Goal: Task Accomplishment & Management: Manage account settings

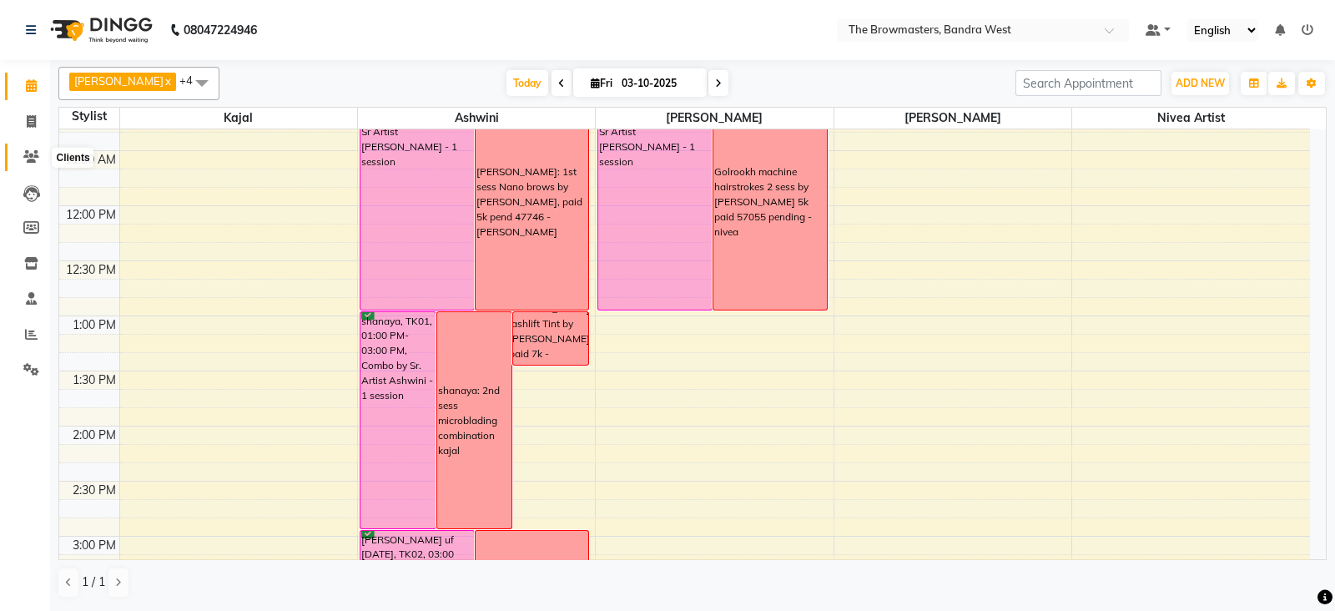
click at [30, 164] on span at bounding box center [31, 157] width 29 height 19
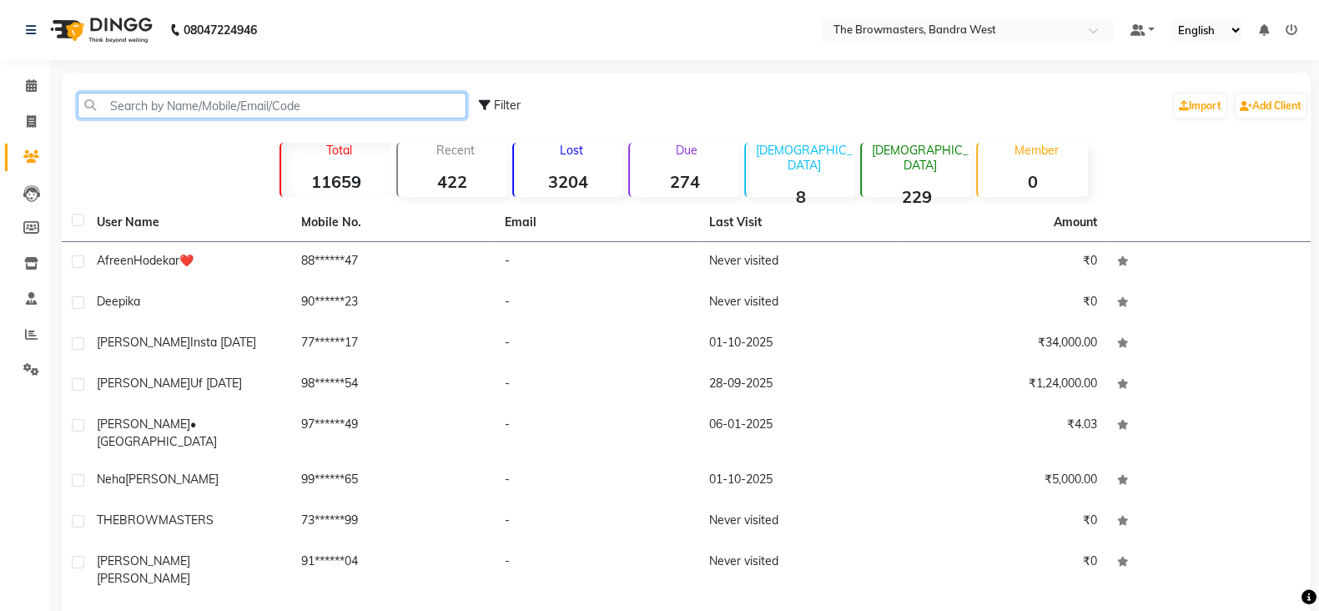
click at [210, 104] on input "text" at bounding box center [272, 106] width 389 height 26
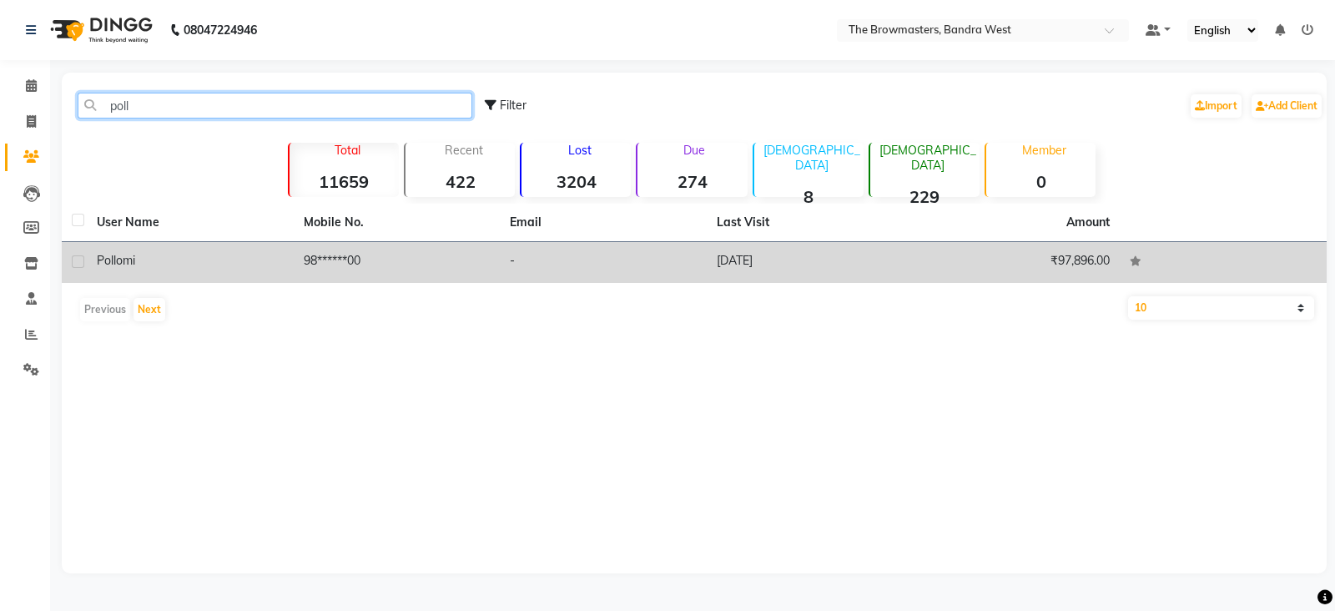
type input "poll"
click at [121, 259] on span "pollomi" at bounding box center [116, 260] width 38 height 15
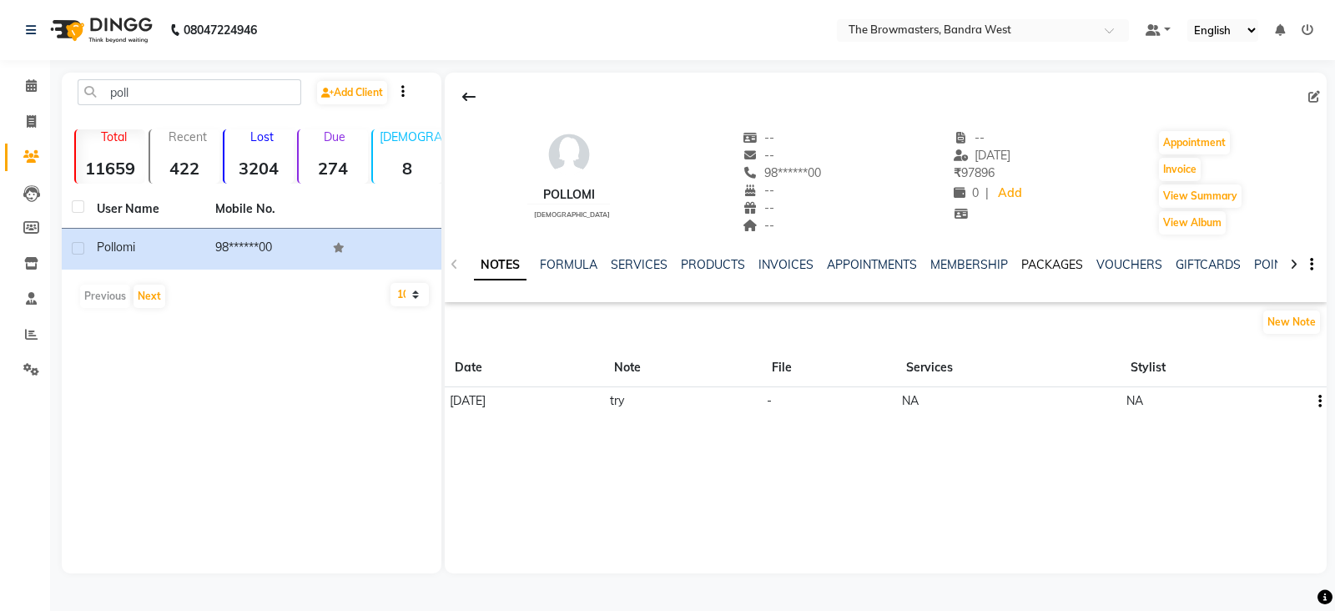
scroll to position [0, 246]
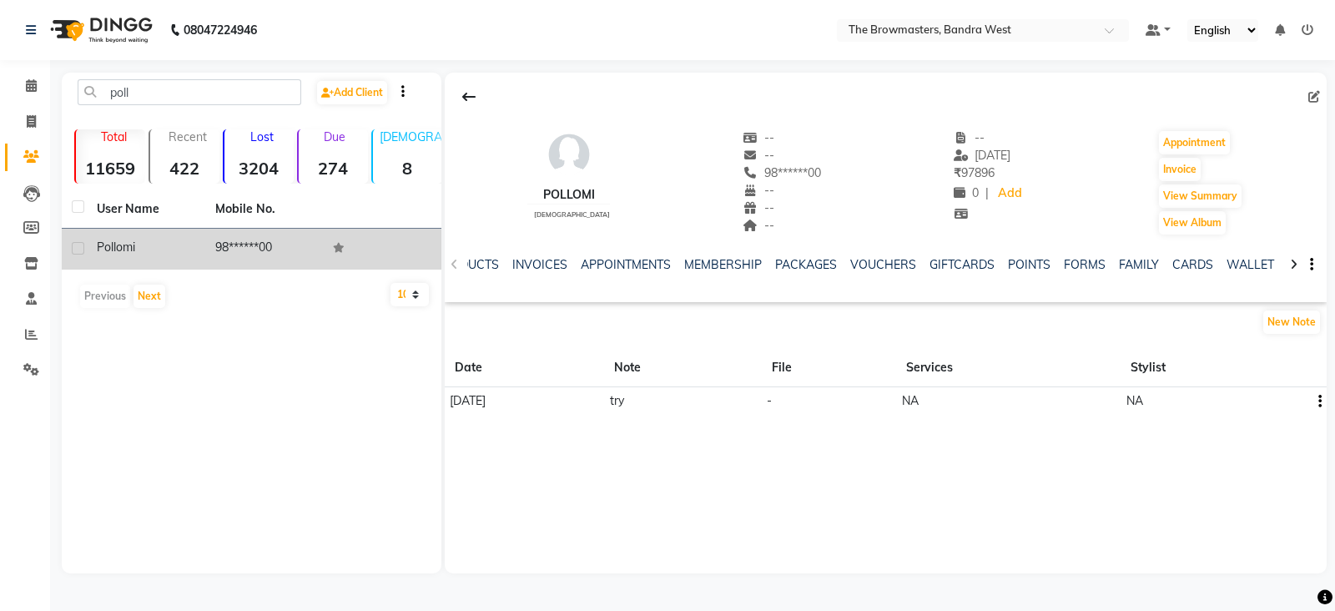
click at [265, 235] on td "98******00" at bounding box center [264, 249] width 119 height 41
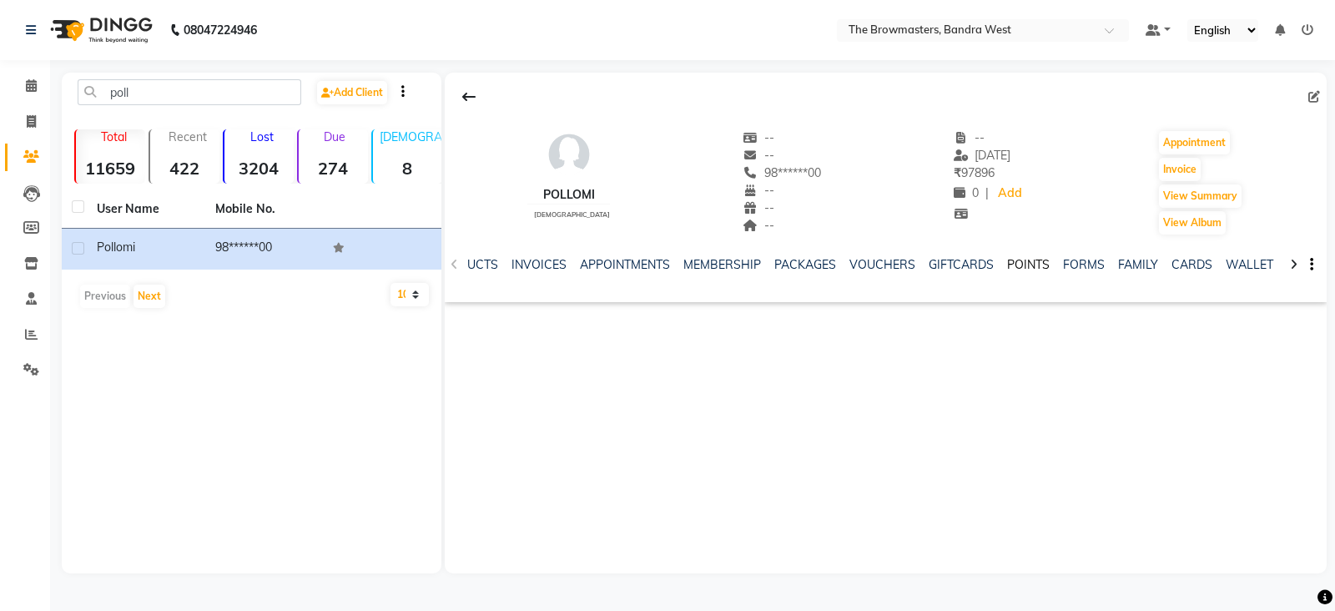
click at [1031, 262] on link "POINTS" at bounding box center [1028, 264] width 43 height 15
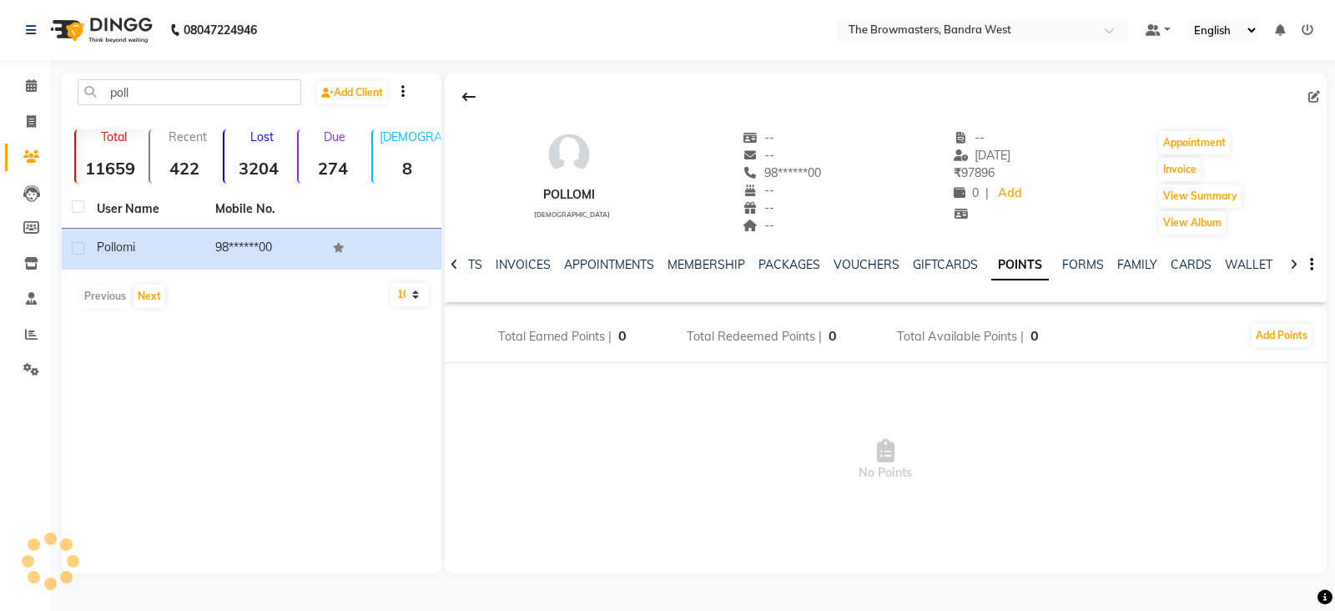
scroll to position [0, 121]
click at [797, 263] on link "PACKAGES" at bounding box center [796, 264] width 62 height 15
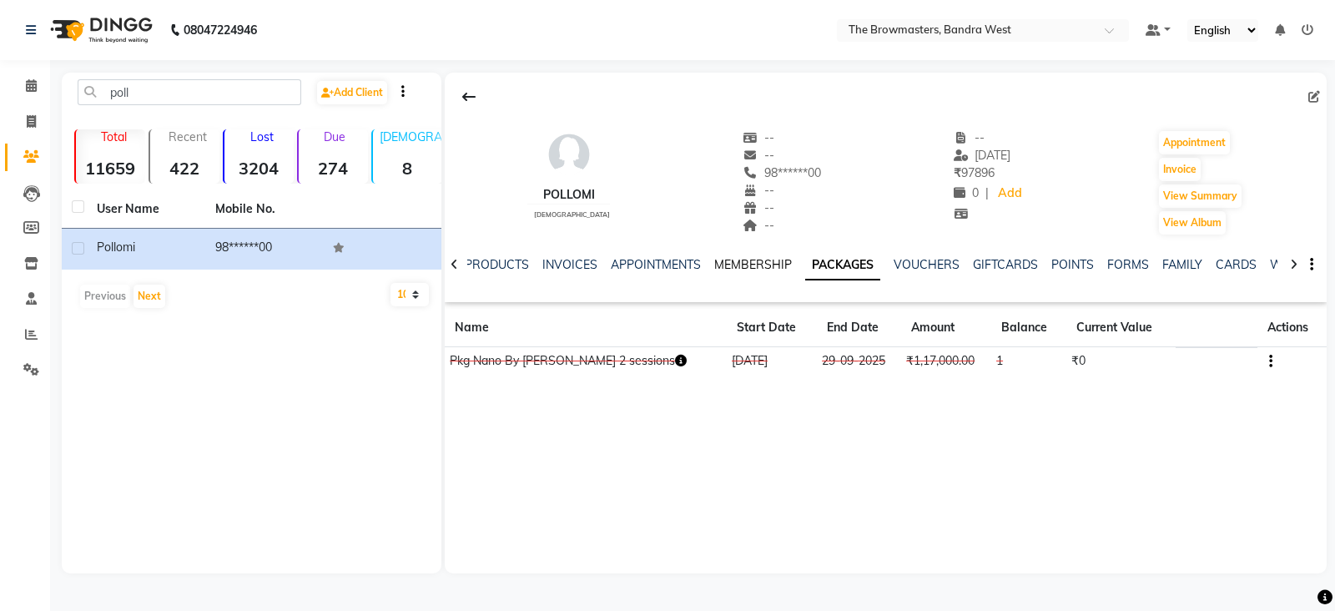
click at [747, 264] on link "MEMBERSHIP" at bounding box center [753, 264] width 78 height 15
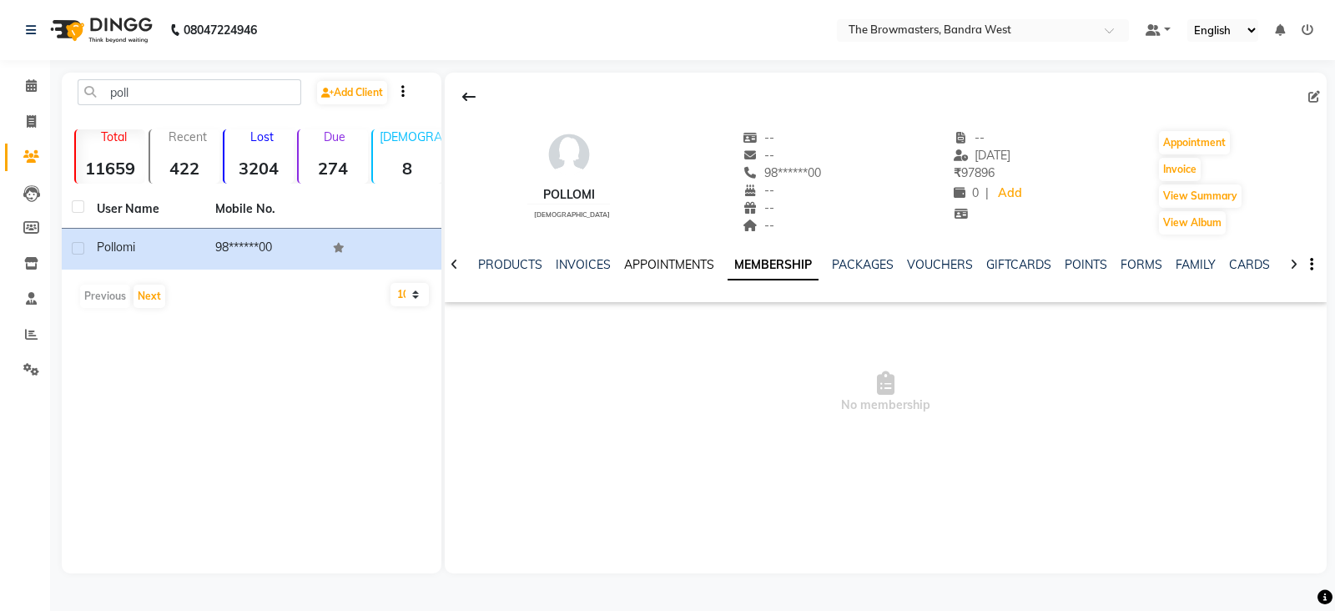
click at [648, 260] on link "APPOINTMENTS" at bounding box center [669, 264] width 90 height 15
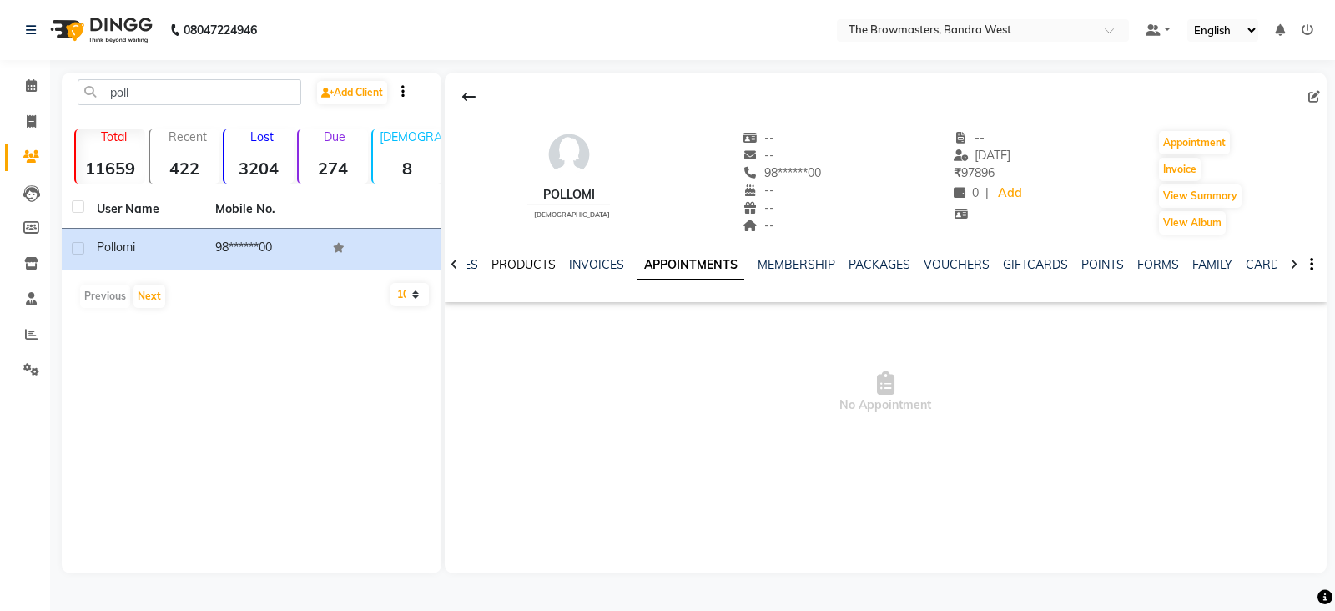
click at [528, 260] on link "PRODUCTS" at bounding box center [524, 264] width 64 height 15
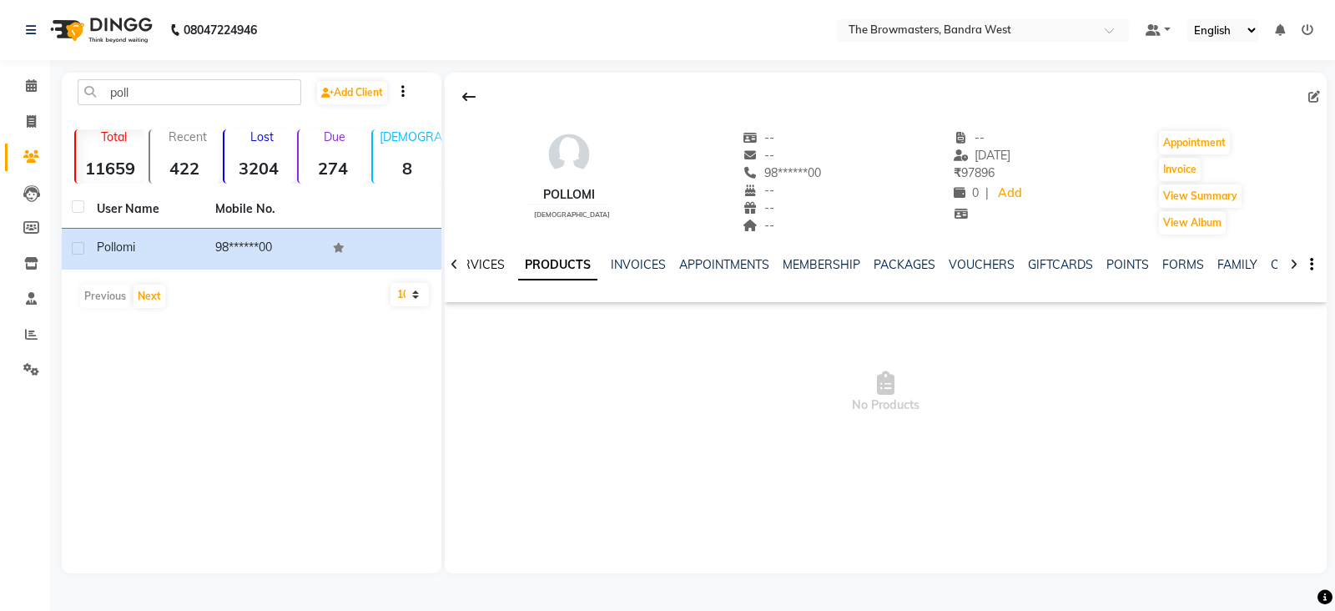
click at [488, 270] on link "SERVICES" at bounding box center [476, 264] width 57 height 15
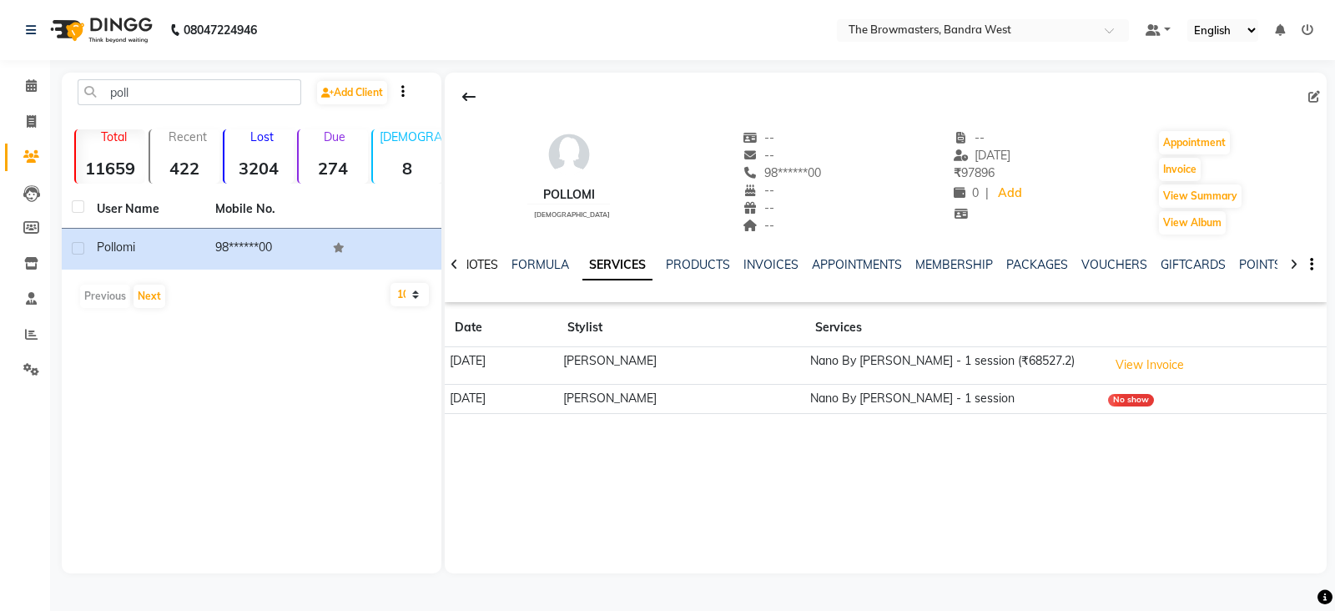
click at [480, 268] on link "NOTES" at bounding box center [480, 264] width 38 height 15
click at [514, 260] on link "NOTES" at bounding box center [506, 264] width 38 height 15
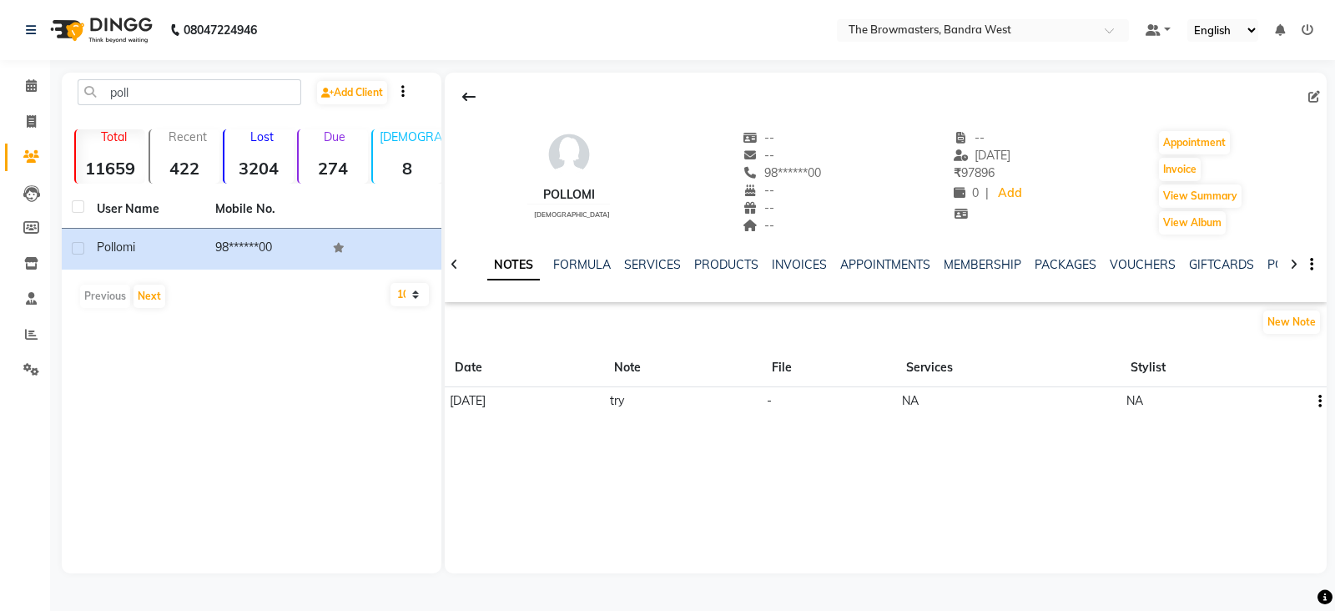
click at [1312, 397] on button "button" at bounding box center [1317, 401] width 10 height 18
click at [1198, 313] on div "New Note" at bounding box center [886, 325] width 882 height 33
click at [1181, 174] on button "Invoice" at bounding box center [1180, 169] width 42 height 23
select select "service"
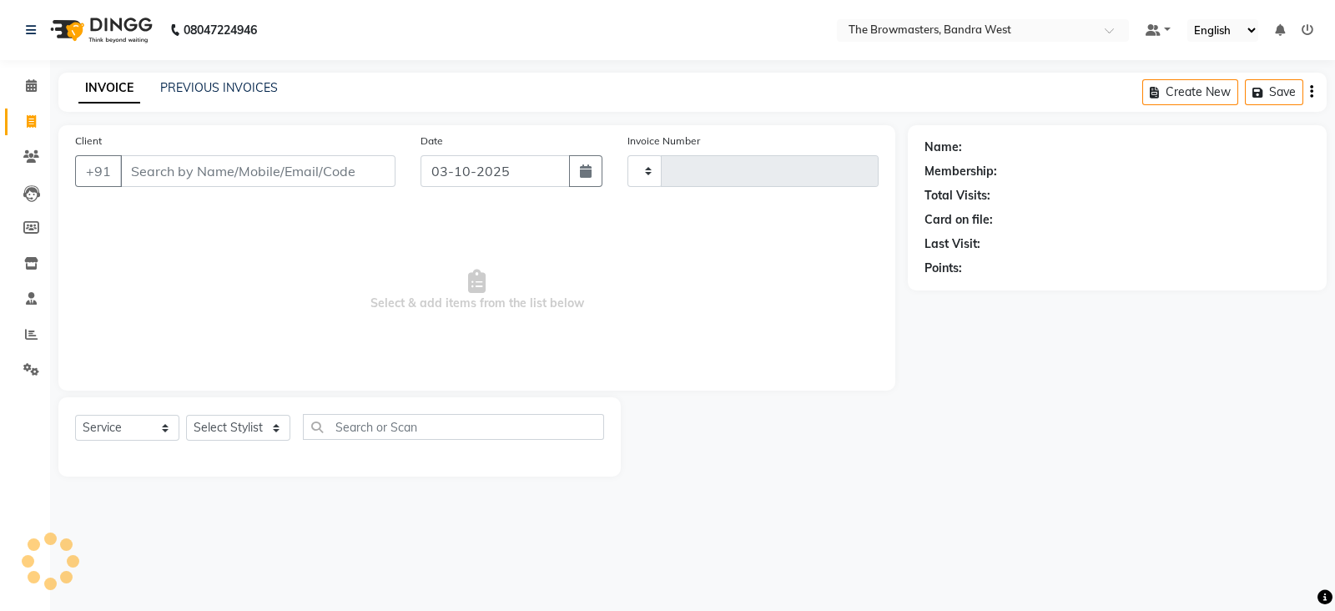
type input "2348"
select select "6949"
type input "98******00"
select select "package"
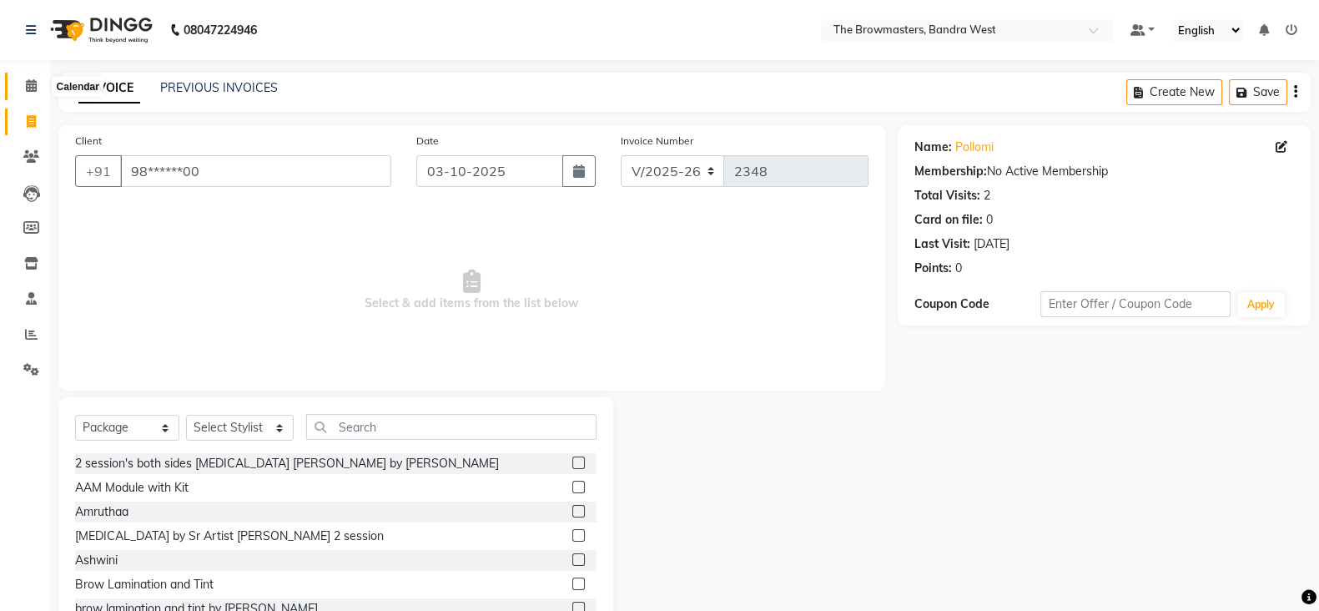
click at [29, 93] on span at bounding box center [31, 86] width 29 height 19
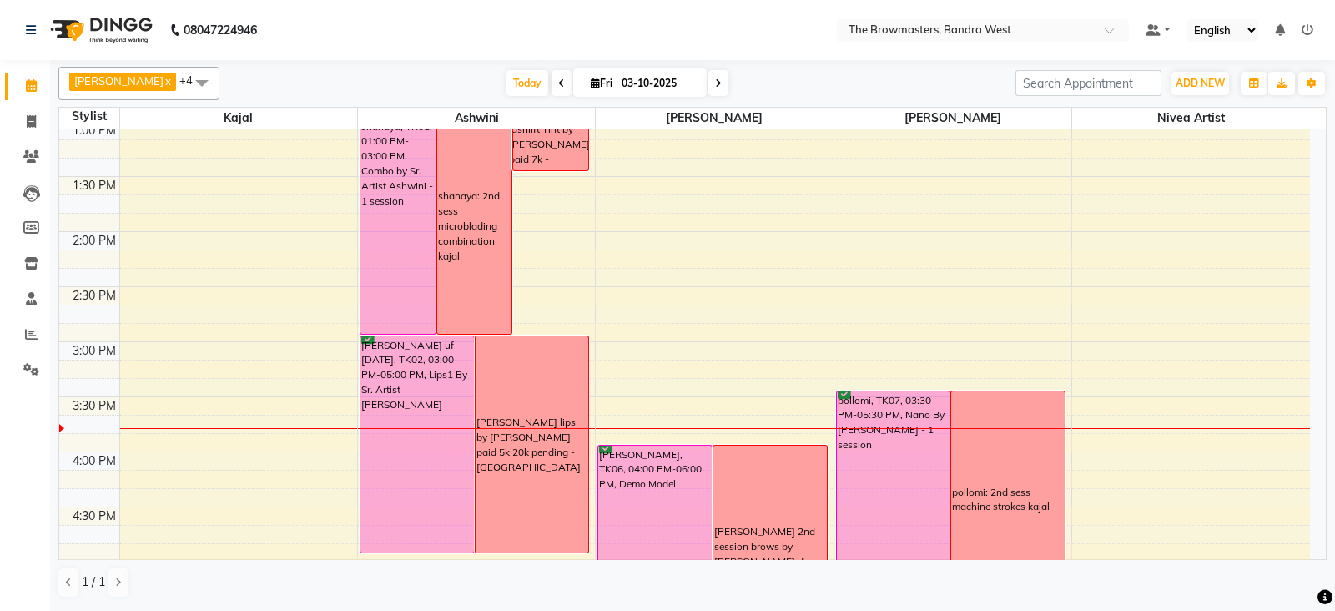
scroll to position [690, 0]
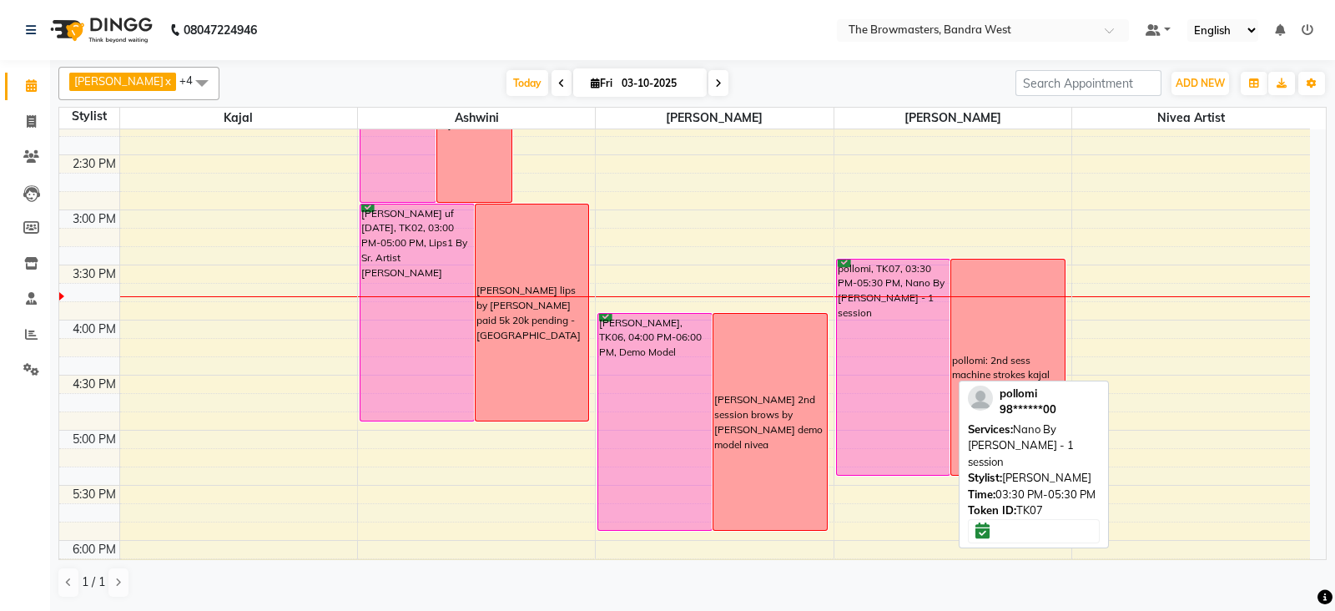
click at [914, 458] on div "pollomi, TK07, 03:30 PM-05:30 PM, Nano By Ashmi - 1 session" at bounding box center [894, 367] width 114 height 215
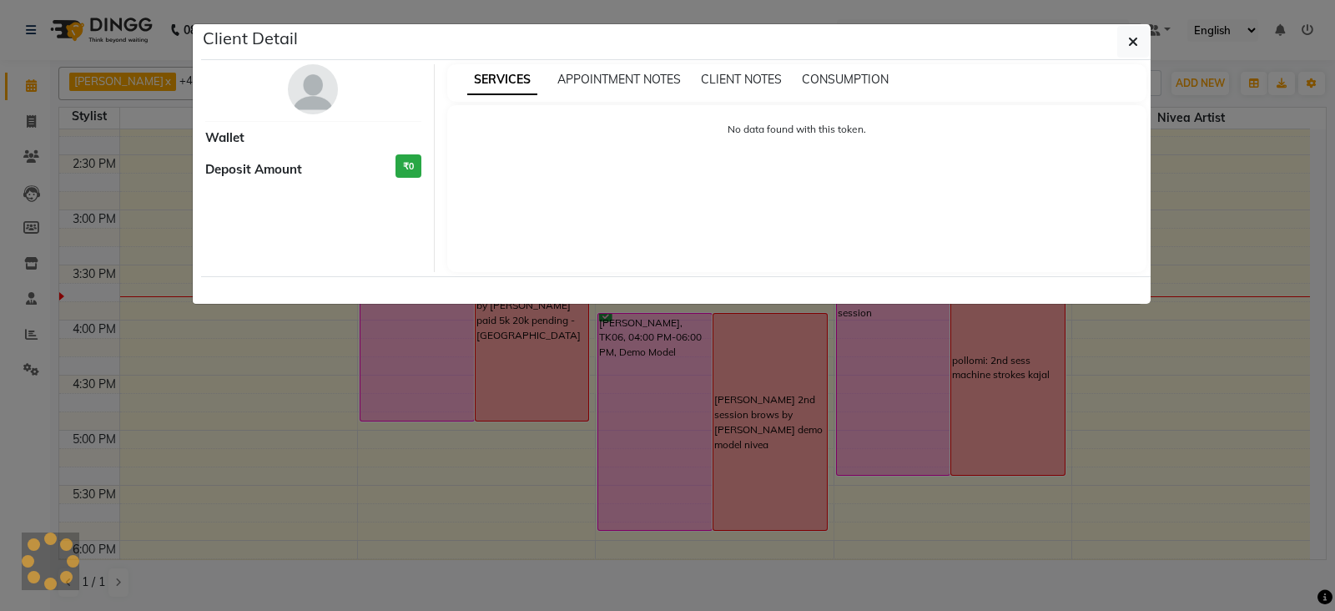
select select "6"
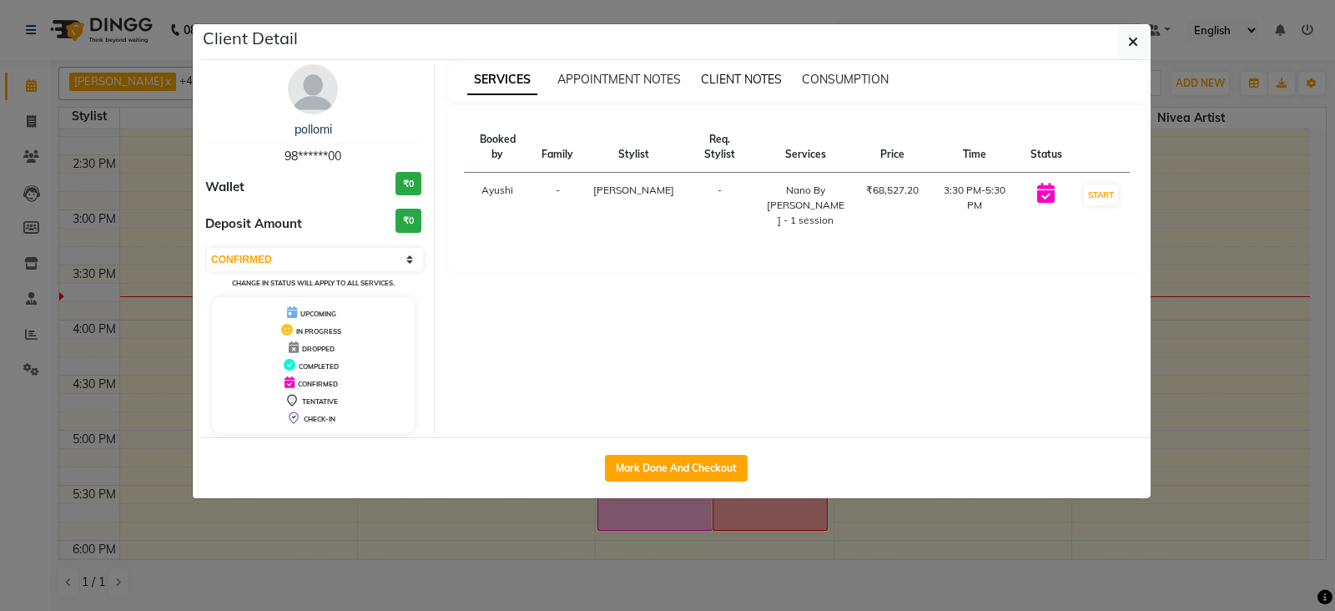
click at [767, 73] on span "CLIENT NOTES" at bounding box center [741, 79] width 81 height 15
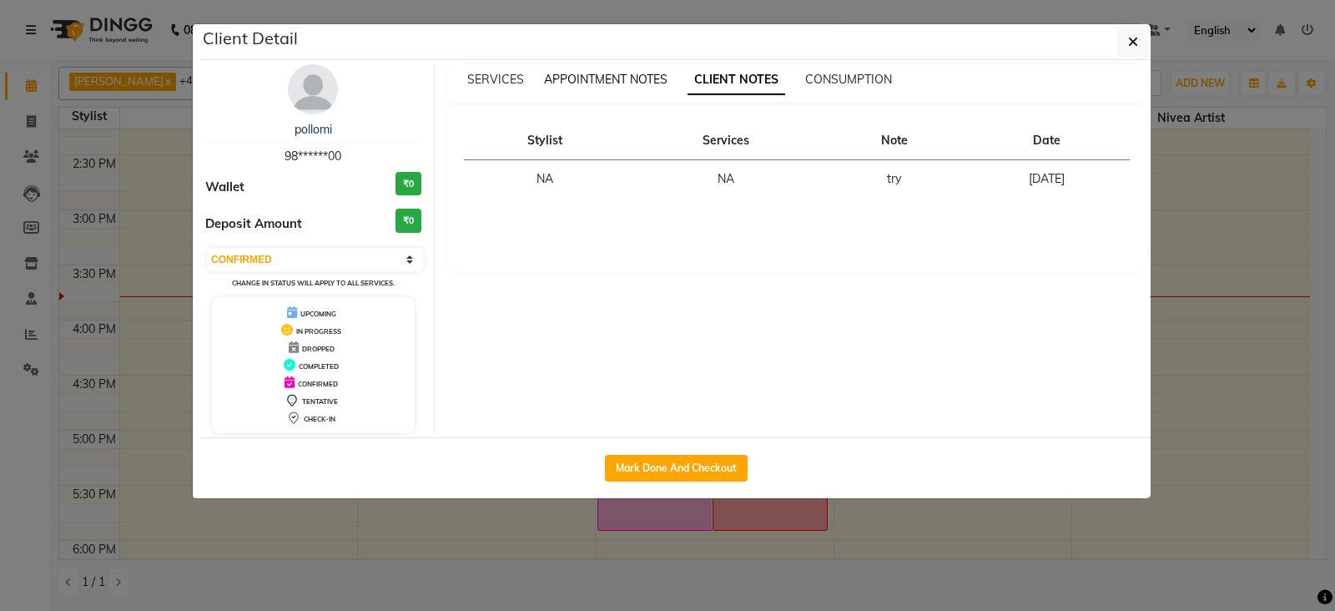
click at [633, 79] on span "APPOINTMENT NOTES" at bounding box center [606, 79] width 124 height 15
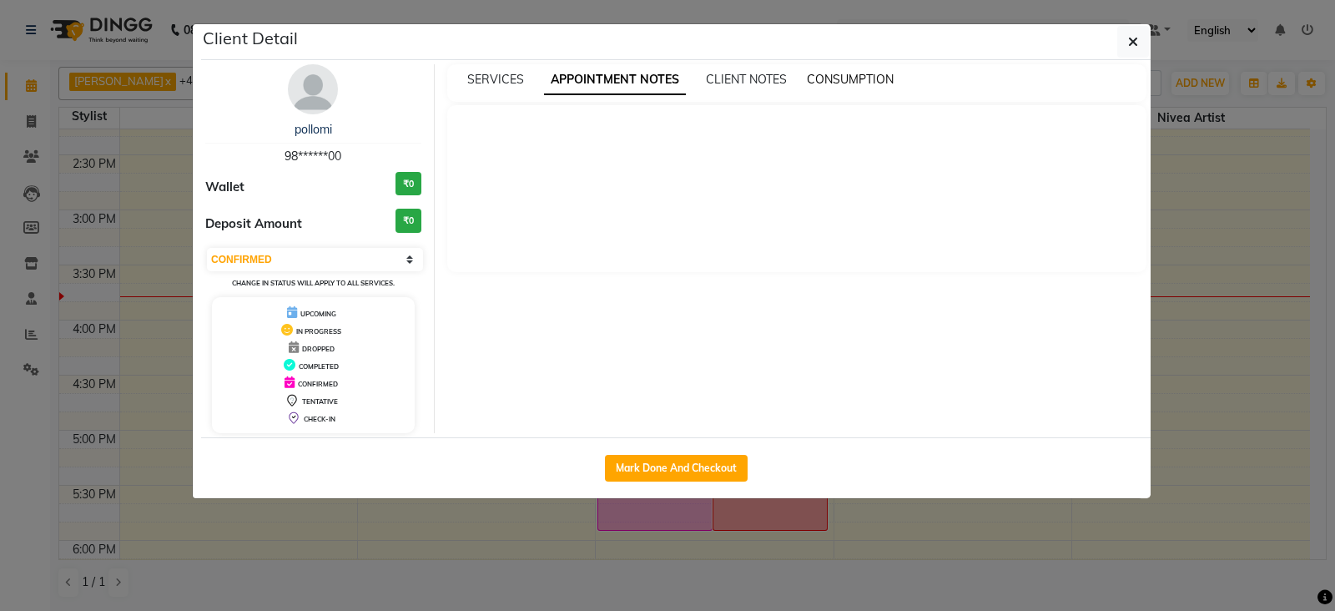
click at [822, 84] on span "CONSUMPTION" at bounding box center [850, 79] width 87 height 15
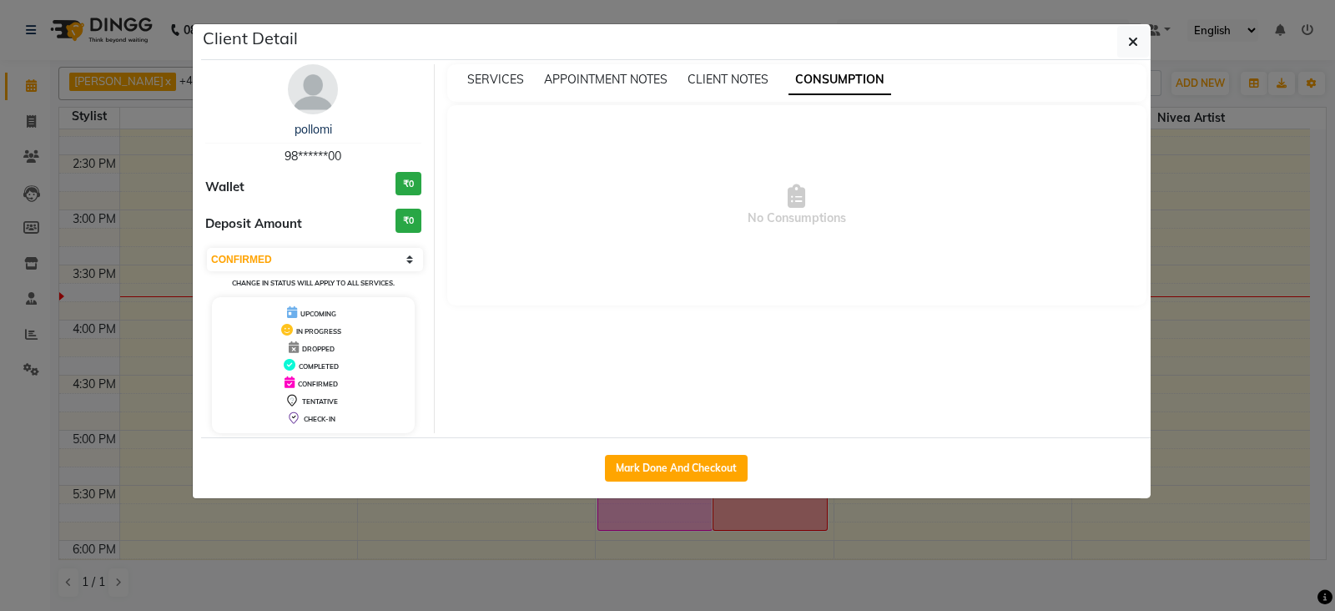
click at [513, 86] on div "SERVICES" at bounding box center [495, 80] width 57 height 18
click at [505, 81] on span "SERVICES" at bounding box center [495, 79] width 57 height 15
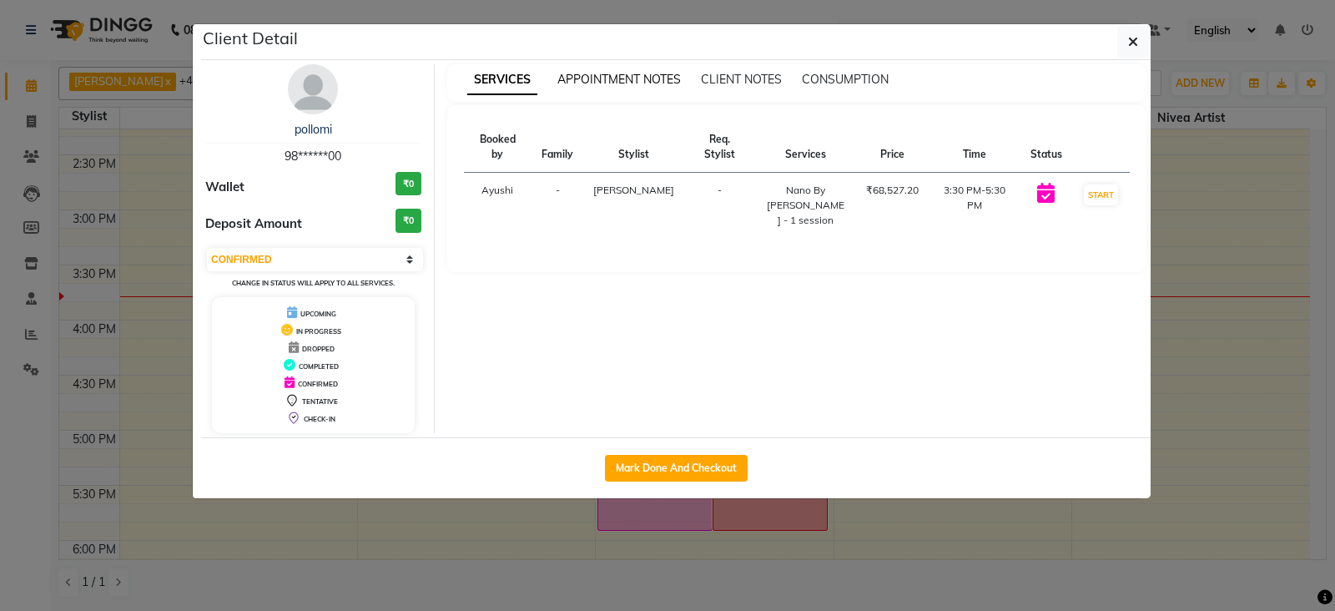
click at [645, 75] on span "APPOINTMENT NOTES" at bounding box center [620, 79] width 124 height 15
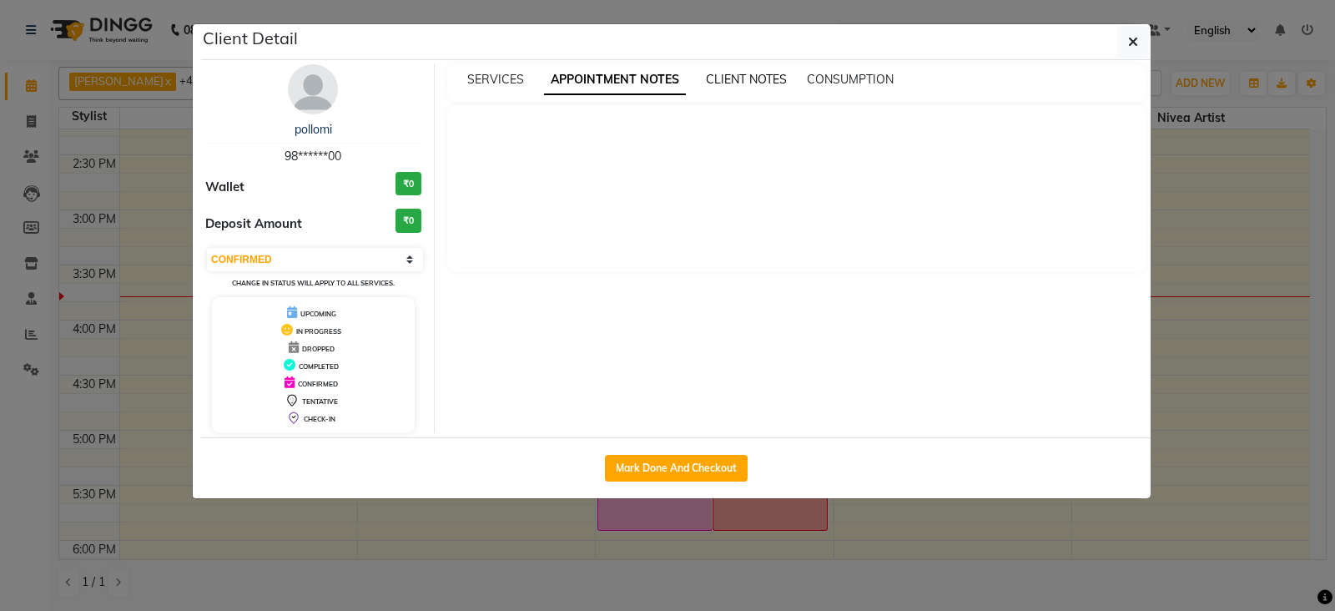
click at [722, 76] on span "CLIENT NOTES" at bounding box center [746, 79] width 81 height 15
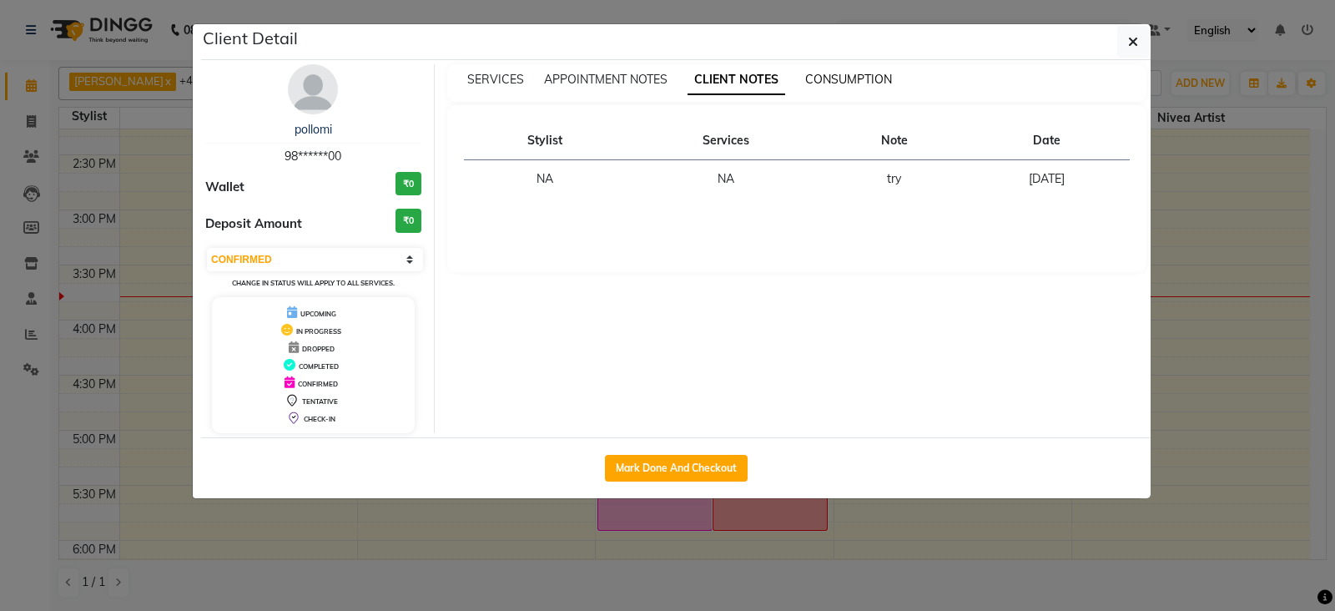
click at [858, 79] on span "CONSUMPTION" at bounding box center [848, 79] width 87 height 15
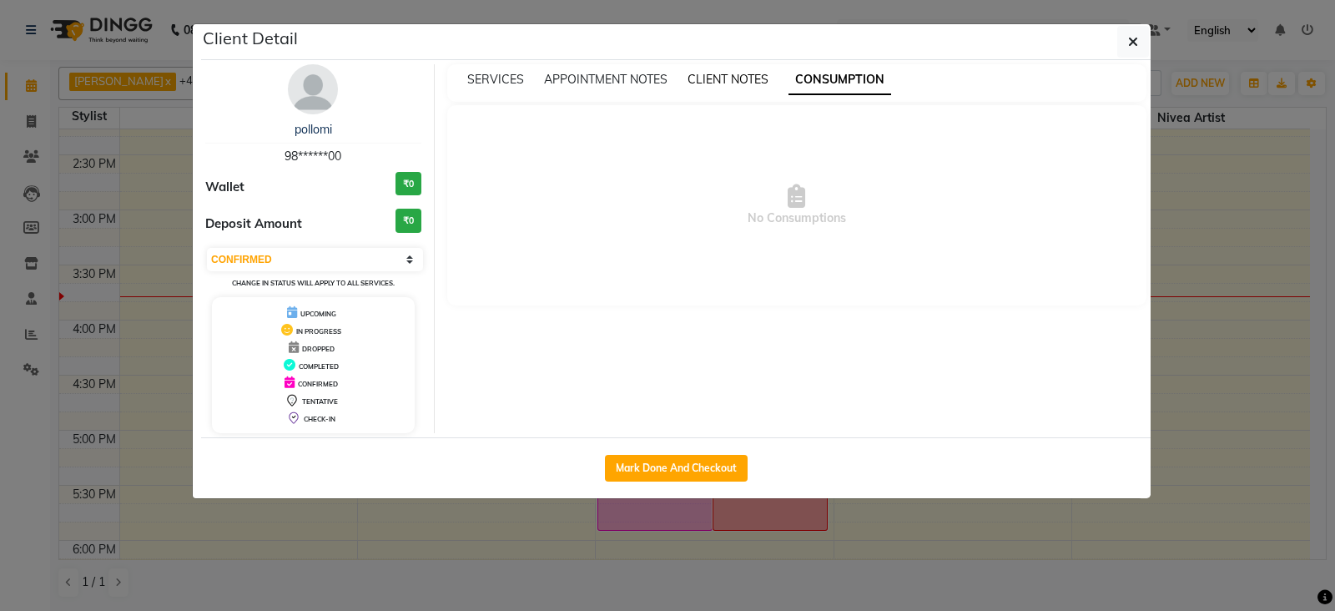
click at [738, 77] on span "CLIENT NOTES" at bounding box center [728, 79] width 81 height 15
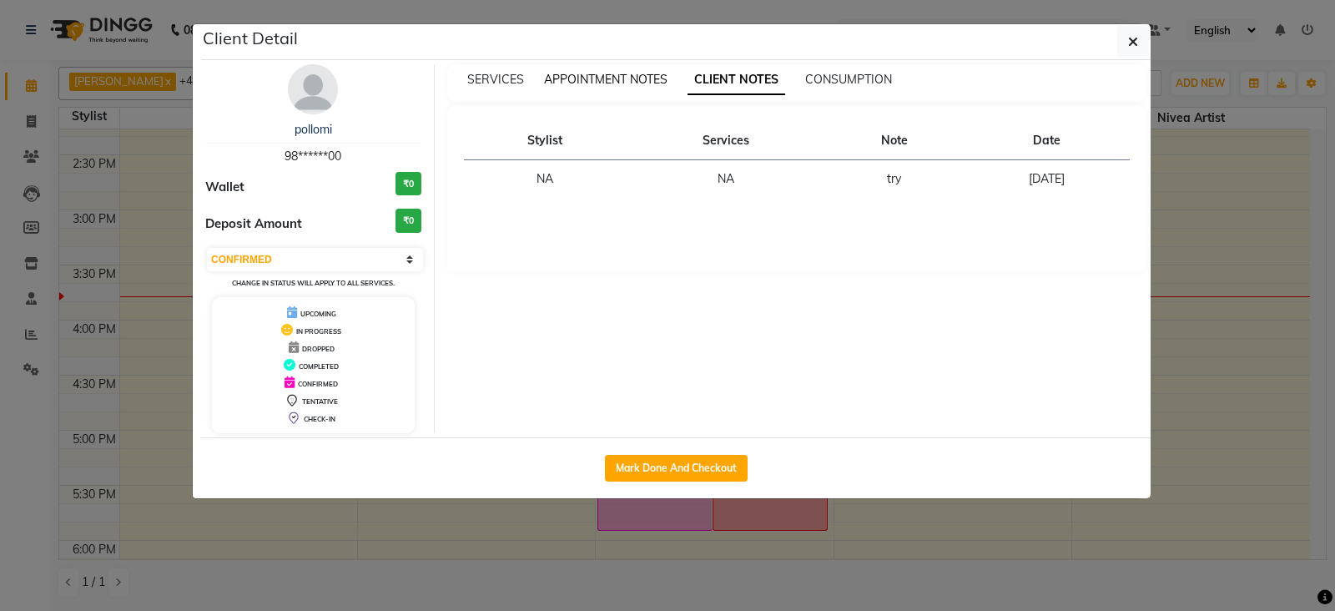
click at [643, 76] on span "APPOINTMENT NOTES" at bounding box center [606, 79] width 124 height 15
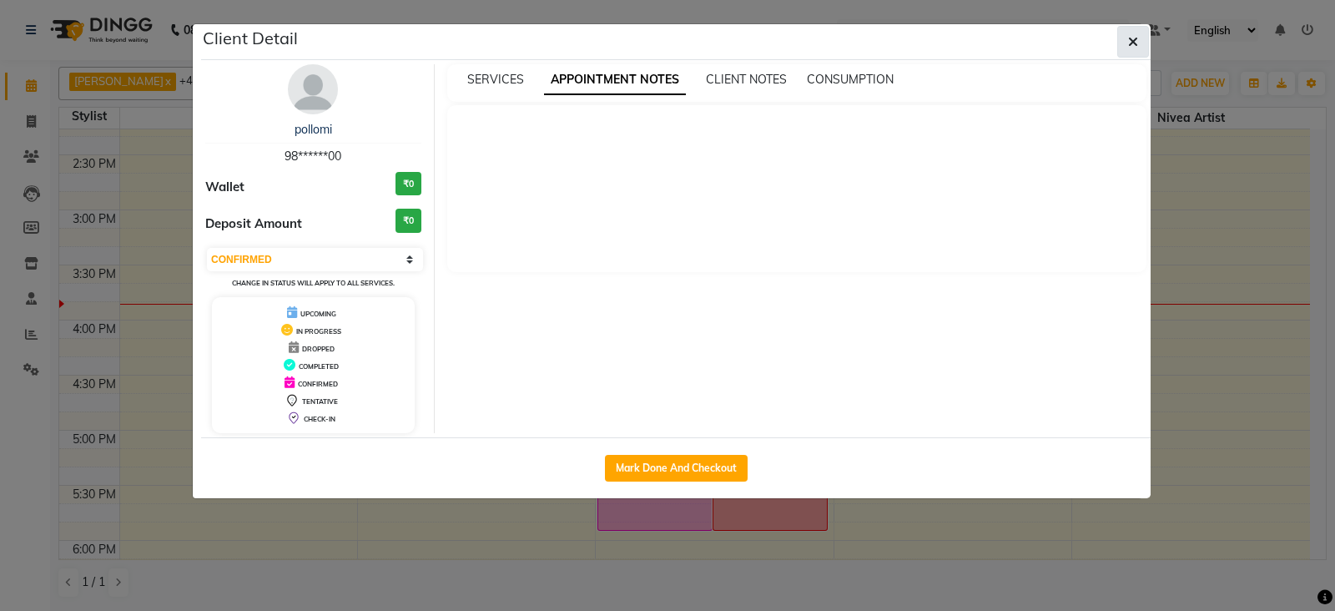
click at [1139, 35] on button "button" at bounding box center [1134, 42] width 32 height 32
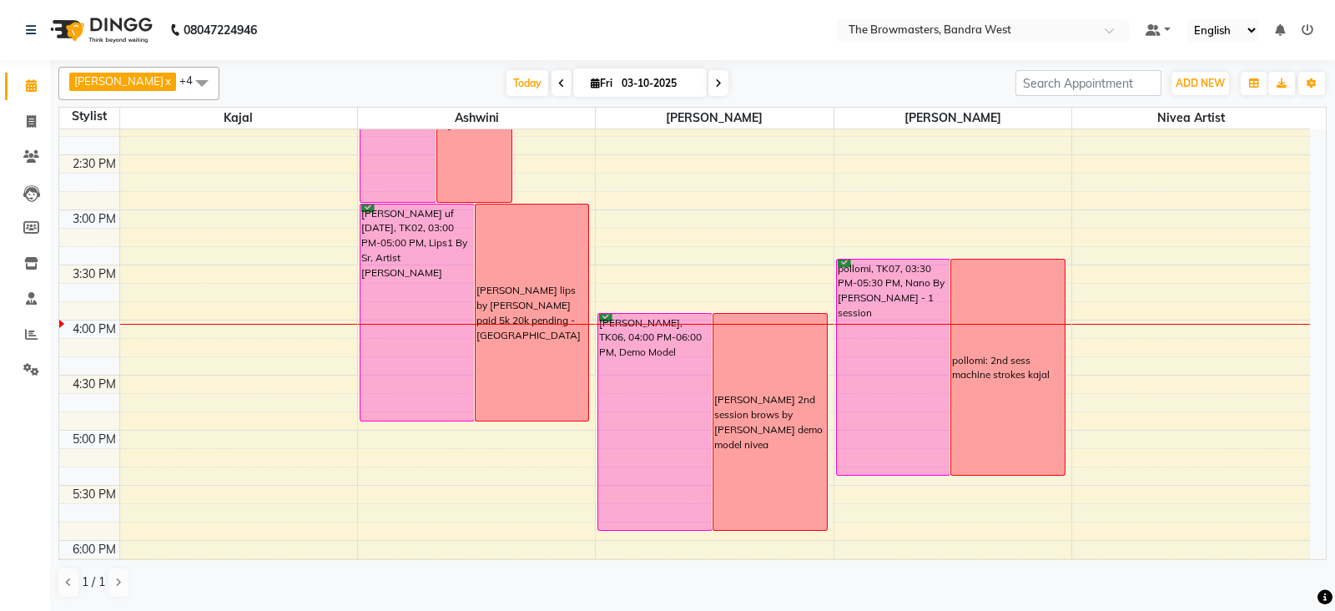
click at [591, 78] on icon at bounding box center [595, 83] width 9 height 11
select select "10"
select select "2025"
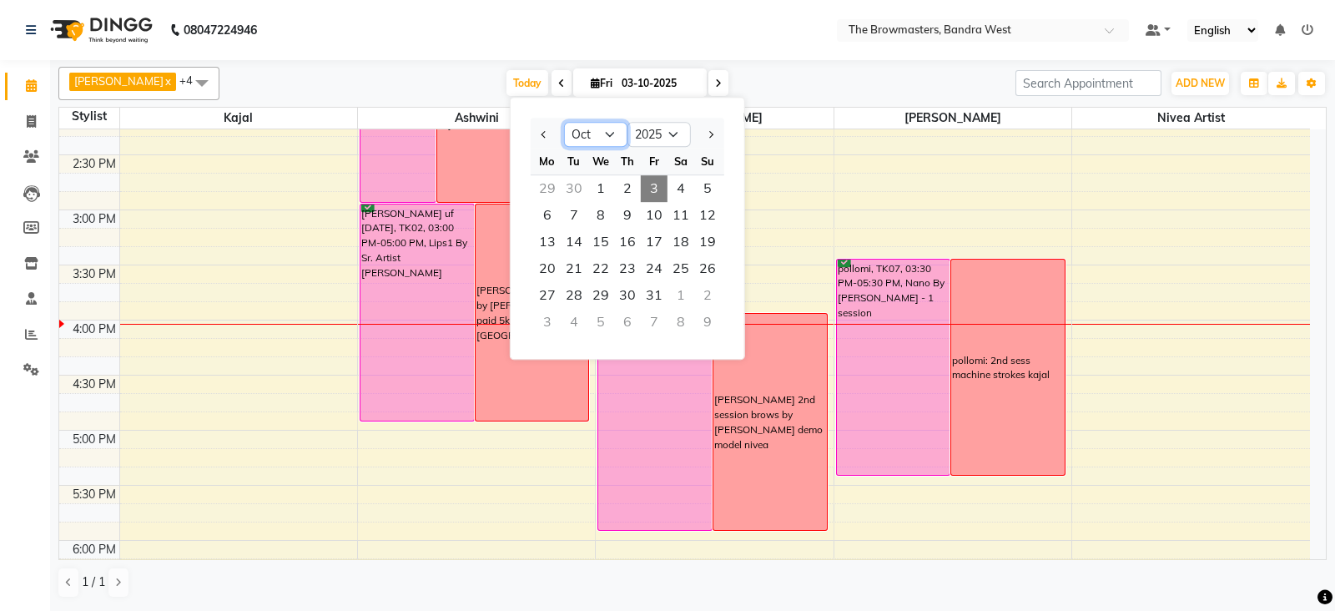
click at [593, 144] on select "Jan Feb Mar Apr May Jun [DATE] Aug Sep Oct Nov Dec" at bounding box center [595, 134] width 63 height 25
select select "9"
click at [564, 122] on select "Jan Feb Mar Apr May Jun [DATE] Aug Sep Oct Nov Dec" at bounding box center [595, 134] width 63 height 25
click at [653, 216] on span "12" at bounding box center [654, 215] width 27 height 27
type input "[DATE]"
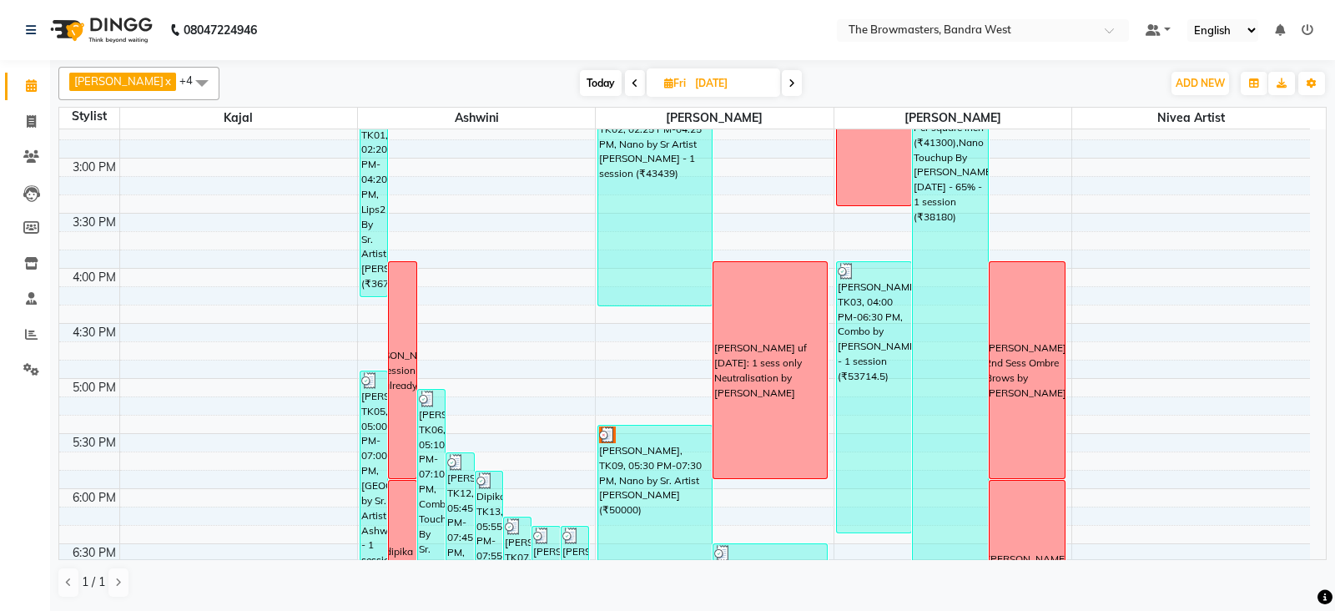
scroll to position [658, 0]
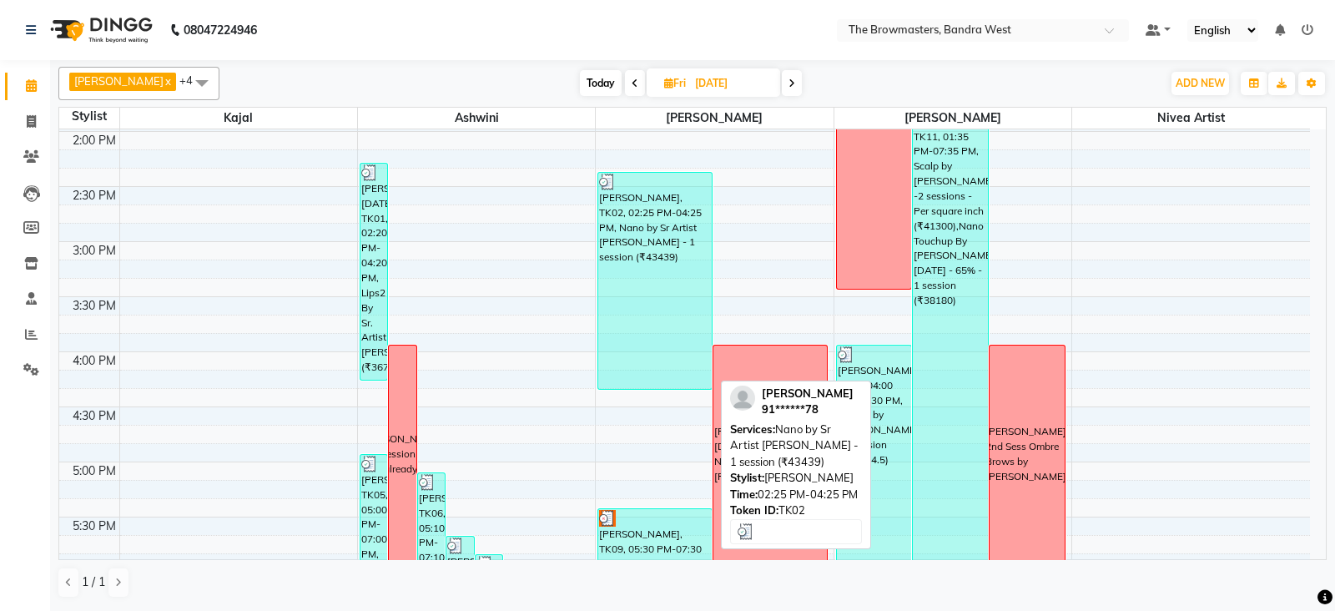
click at [663, 336] on div "[PERSON_NAME], TK02, 02:25 PM-04:25 PM, Nano by Sr Artist [PERSON_NAME] - 1 ses…" at bounding box center [655, 281] width 114 height 216
select select "3"
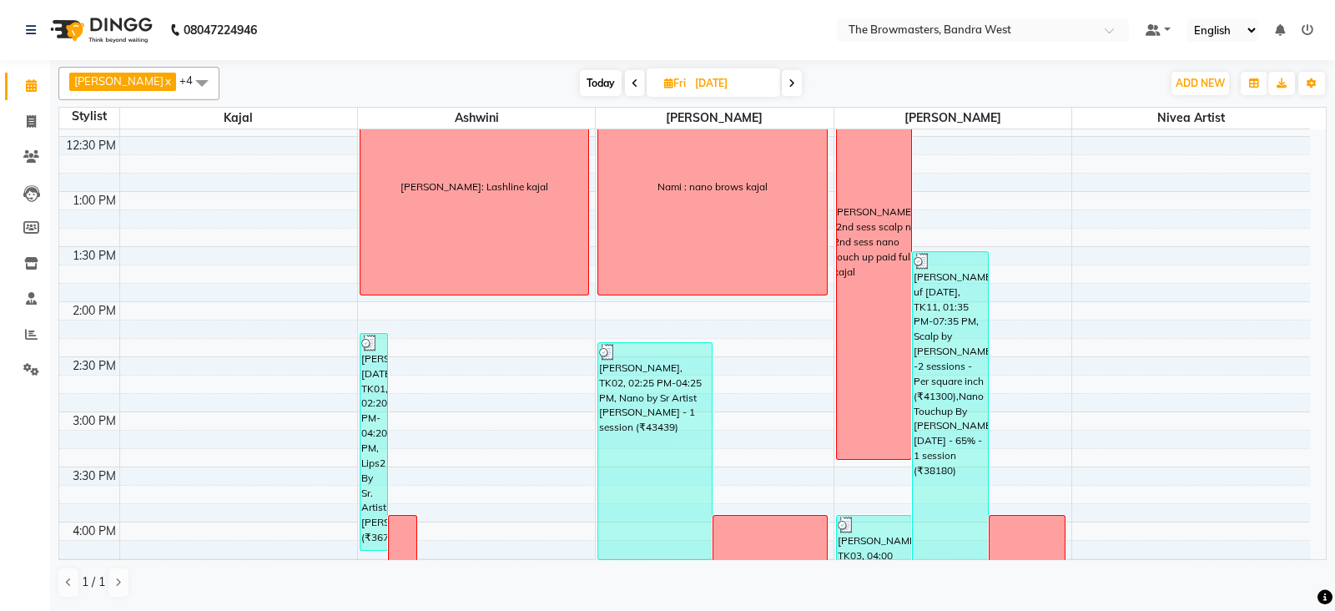
click at [670, 92] on span "[DATE]" at bounding box center [714, 82] width 134 height 28
click at [672, 78] on icon at bounding box center [668, 83] width 9 height 11
select select "9"
select select "2025"
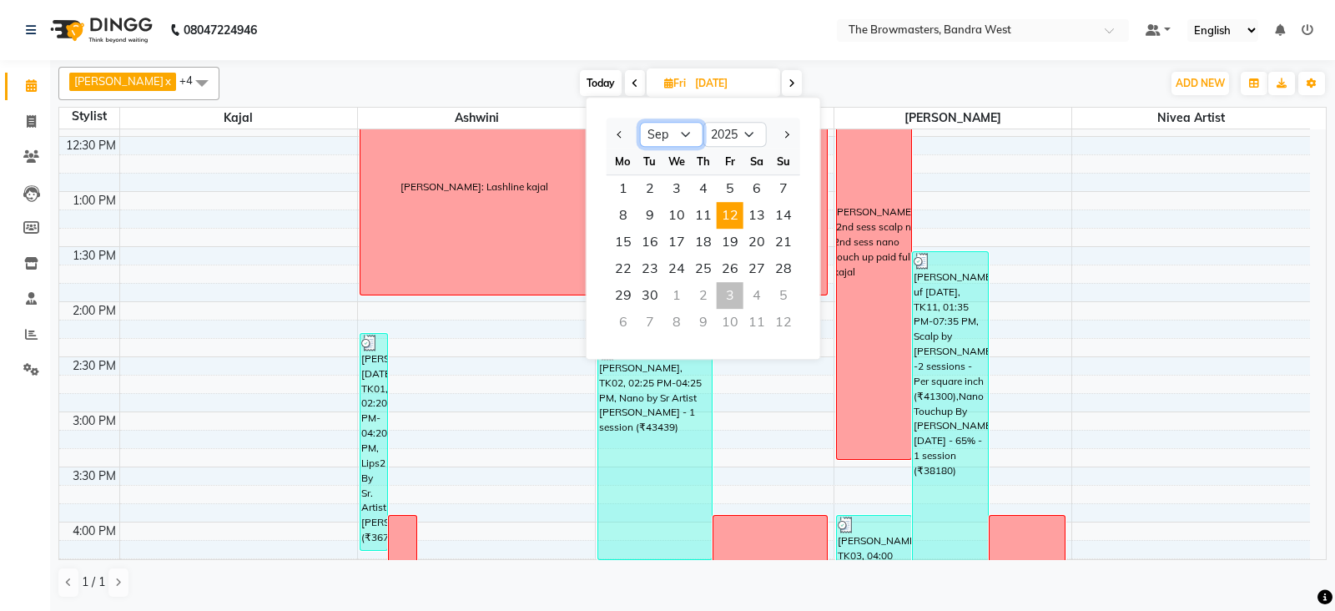
click at [691, 134] on select "Jan Feb Mar Apr May Jun [DATE] Aug Sep Oct Nov Dec" at bounding box center [671, 134] width 63 height 25
select select "10"
click at [640, 122] on select "Jan Feb Mar Apr May Jun [DATE] Aug Sep Oct Nov Dec" at bounding box center [671, 134] width 63 height 25
click at [754, 210] on span "11" at bounding box center [757, 215] width 27 height 27
type input "[DATE]"
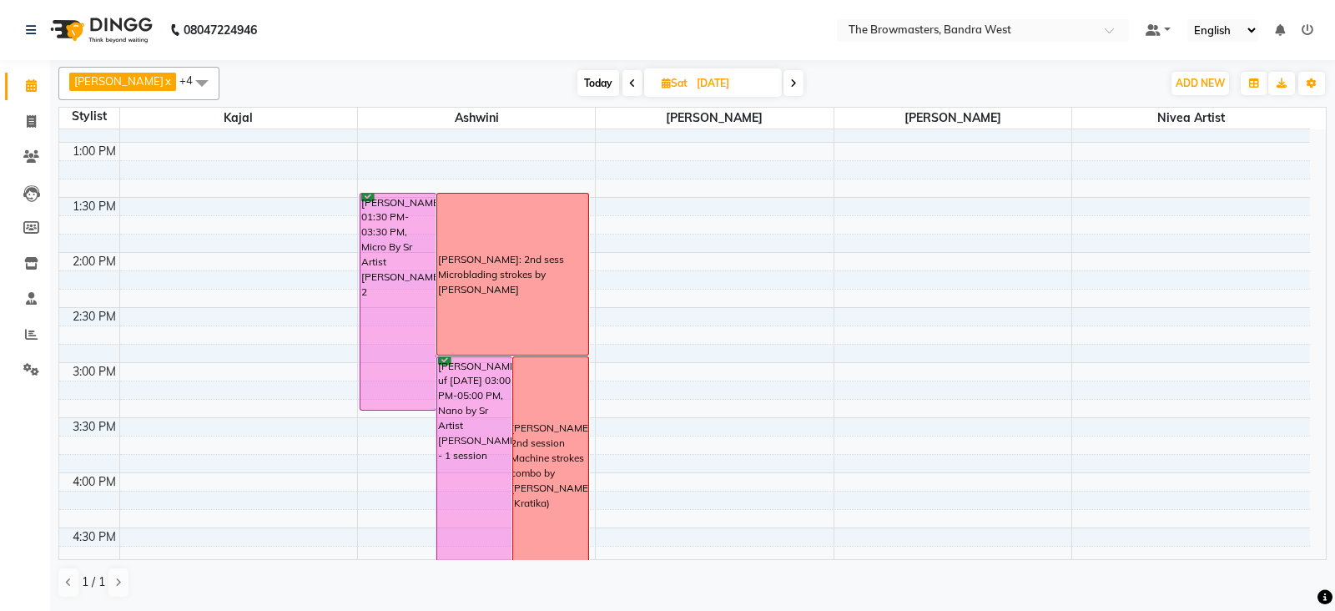
scroll to position [535, 0]
click at [1198, 86] on span "ADD NEW" at bounding box center [1200, 83] width 49 height 13
click at [1181, 112] on button "Add Appointment" at bounding box center [1163, 115] width 132 height 22
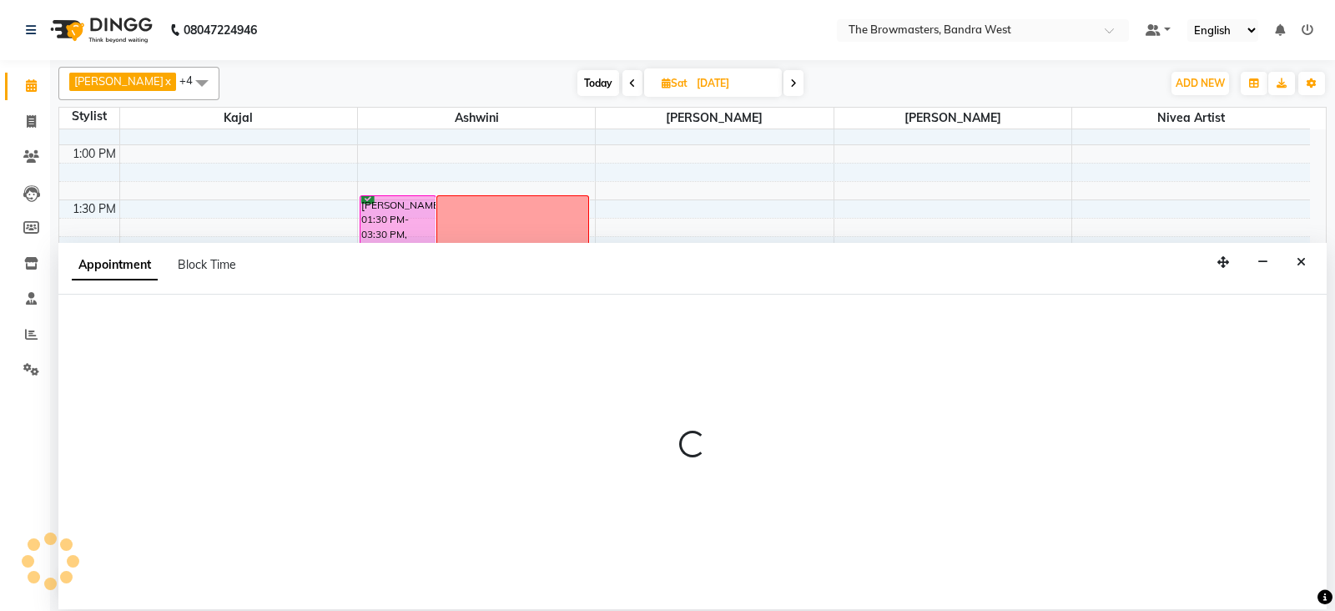
select select "tentative"
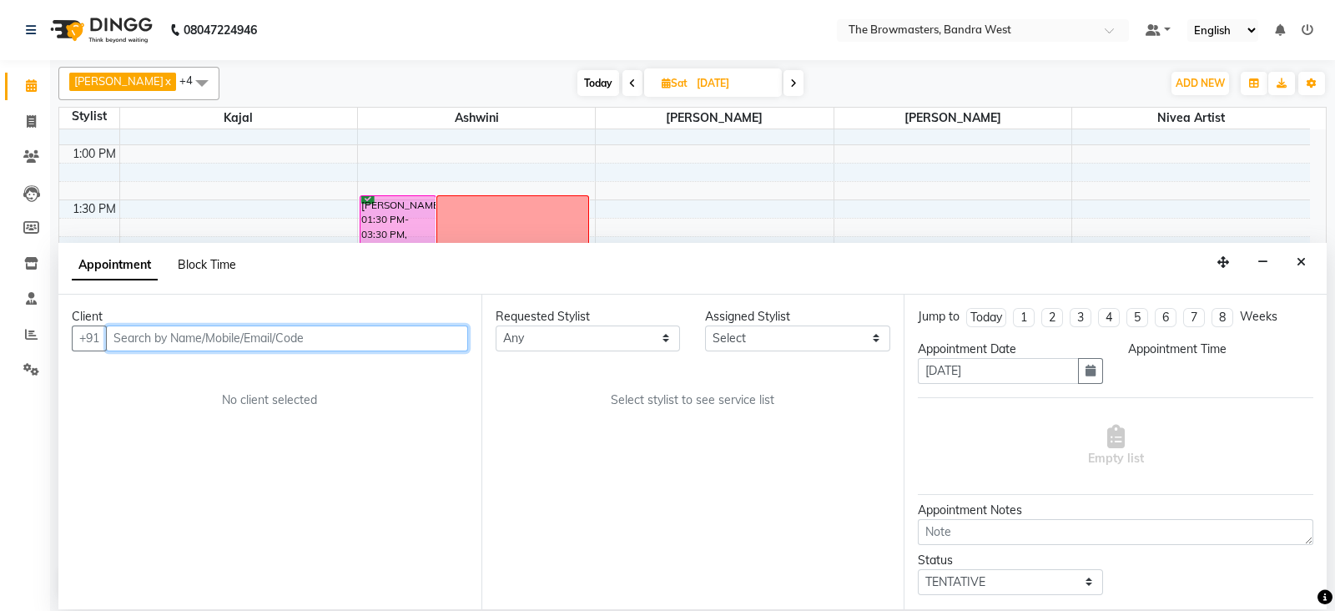
select select "540"
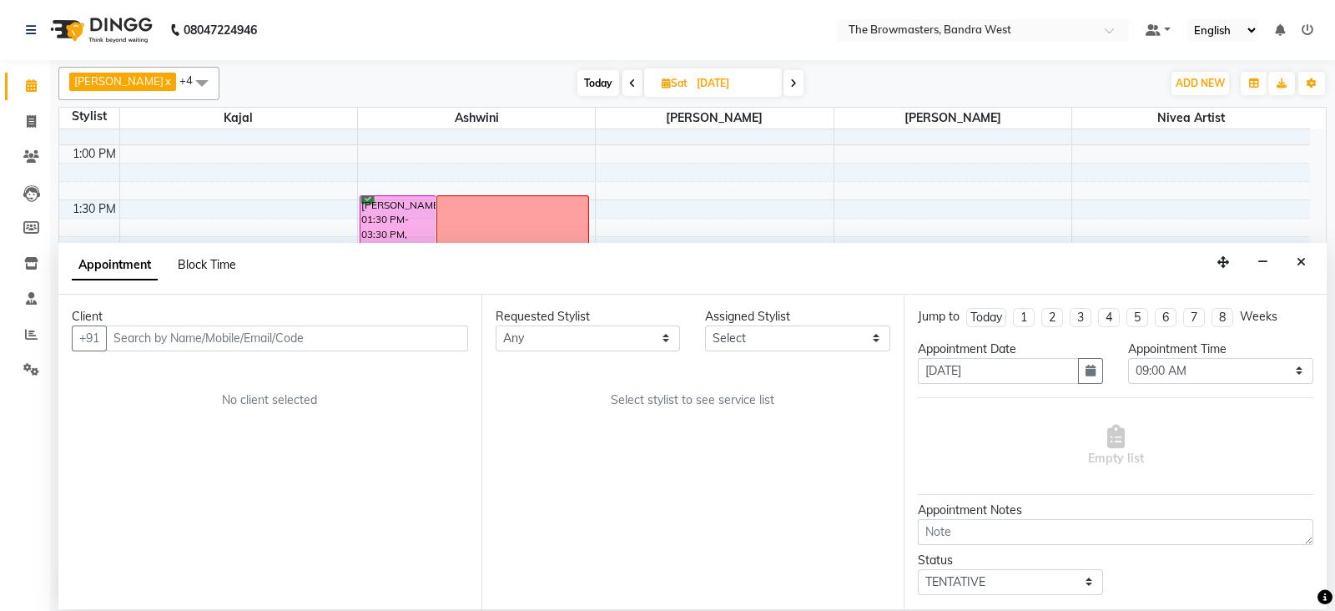
click at [215, 262] on span "Block Time" at bounding box center [207, 264] width 58 height 15
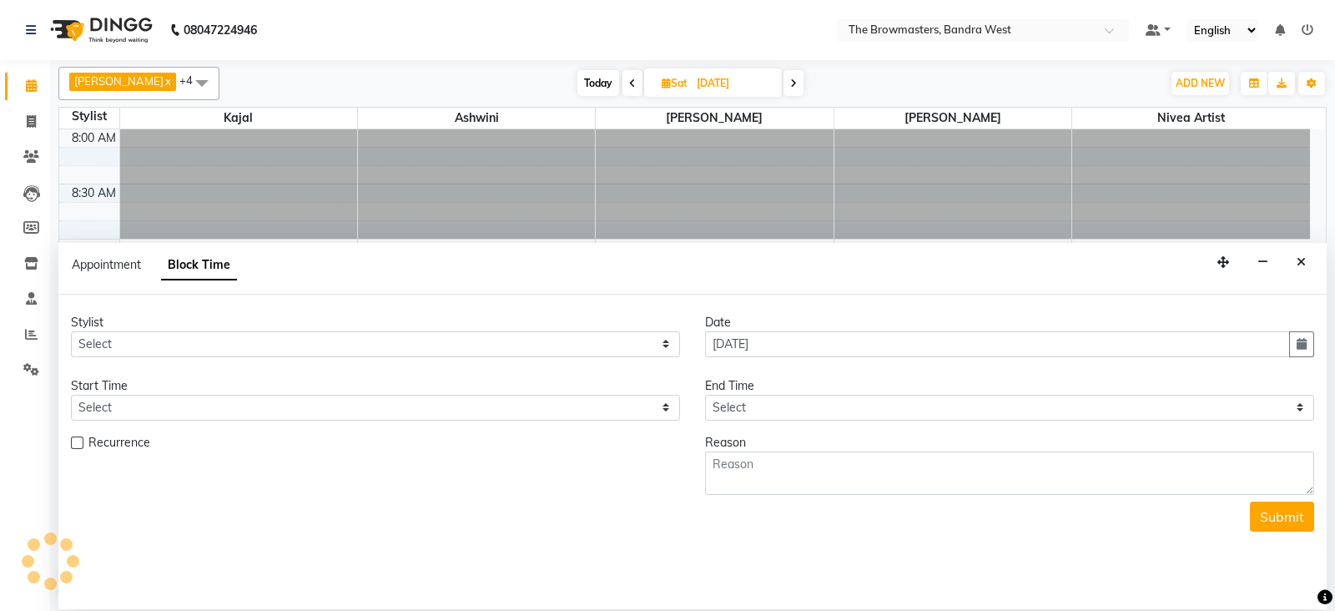
scroll to position [875, 0]
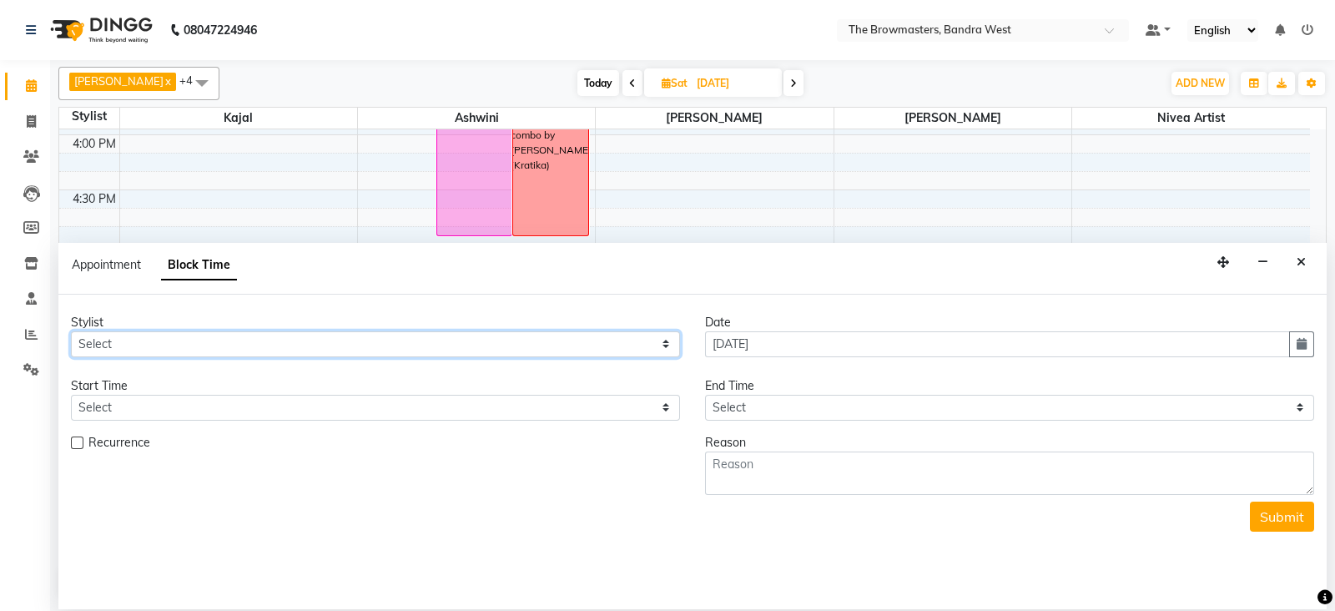
click at [149, 341] on select "Select Ashmeey Singghai Ashwini [PERSON_NAME] Jyoti Kajal [PERSON_NAME] [PERSON…" at bounding box center [375, 344] width 609 height 26
select select "64307"
click at [71, 331] on select "Select Ashmeey Singghai Ashwini [PERSON_NAME] Jyoti Kajal [PERSON_NAME] [PERSON…" at bounding box center [375, 344] width 609 height 26
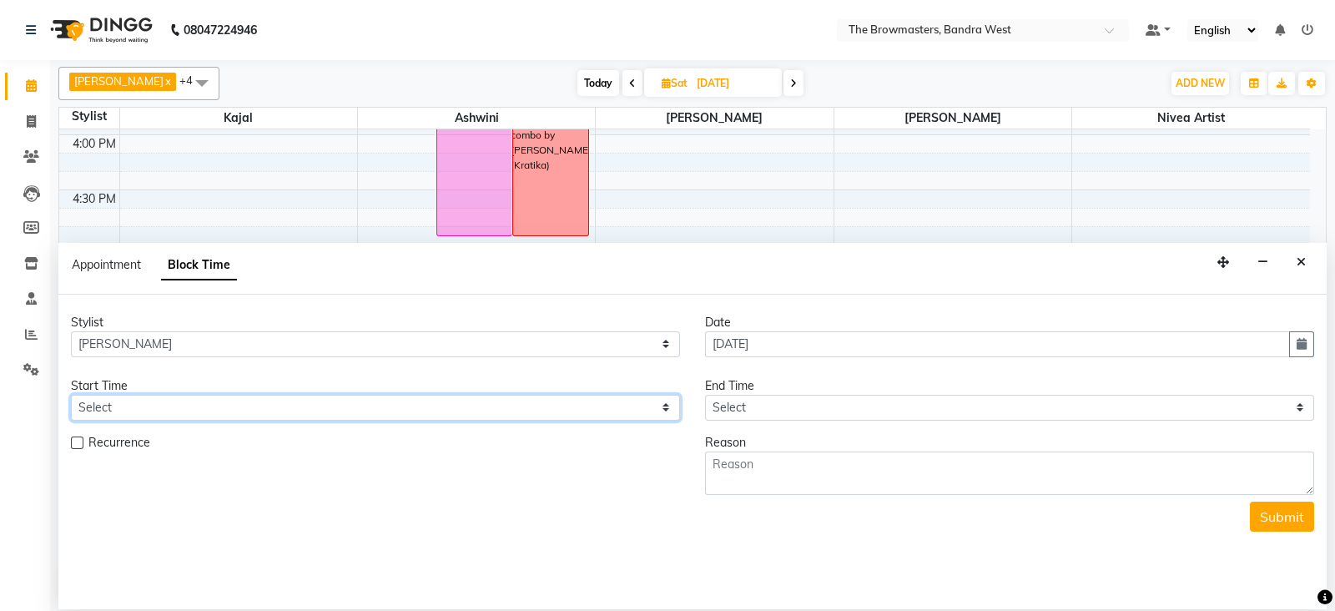
click at [117, 404] on select "Select 09:00 AM 09:15 AM 09:30 AM 09:45 AM 10:00 AM 10:15 AM 10:30 AM 10:45 AM …" at bounding box center [375, 408] width 609 height 26
select select "840"
click at [71, 395] on select "Select 09:00 AM 09:15 AM 09:30 AM 09:45 AM 10:00 AM 10:15 AM 10:30 AM 10:45 AM …" at bounding box center [375, 408] width 609 height 26
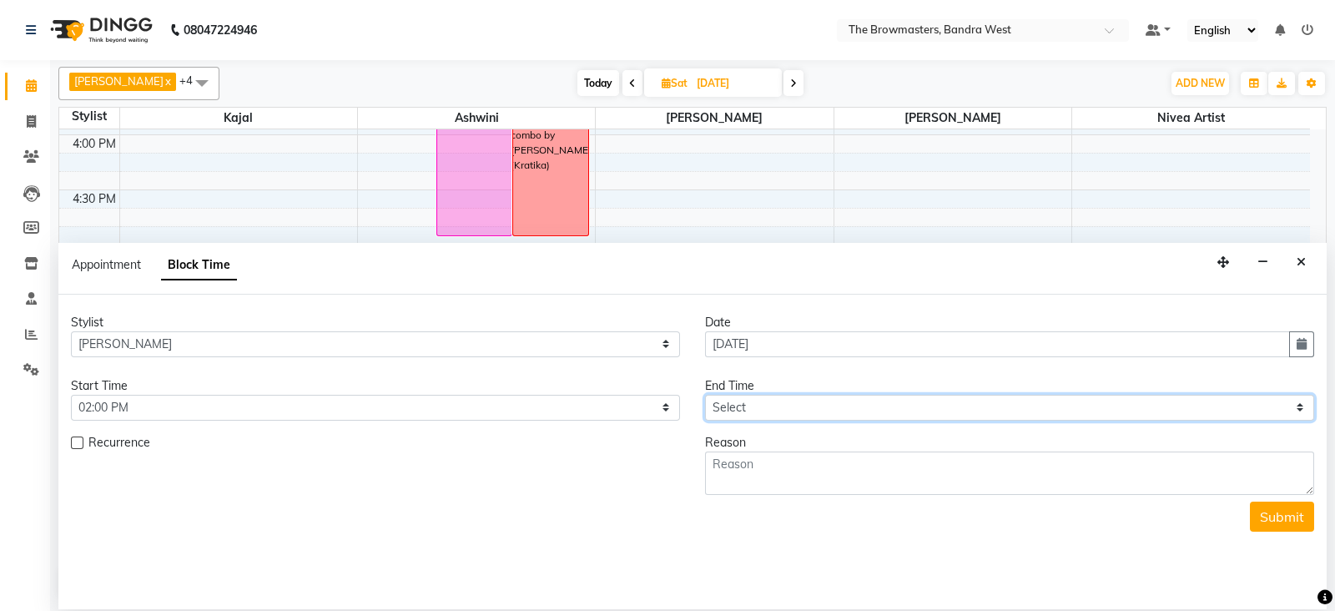
click at [760, 411] on select "Select 09:00 AM 09:15 AM 09:30 AM 09:45 AM 10:00 AM 10:15 AM 10:30 AM 10:45 AM …" at bounding box center [1009, 408] width 609 height 26
select select "960"
click at [705, 395] on select "Select 09:00 AM 09:15 AM 09:30 AM 09:45 AM 10:00 AM 10:15 AM 10:30 AM 10:45 AM …" at bounding box center [1009, 408] width 609 height 26
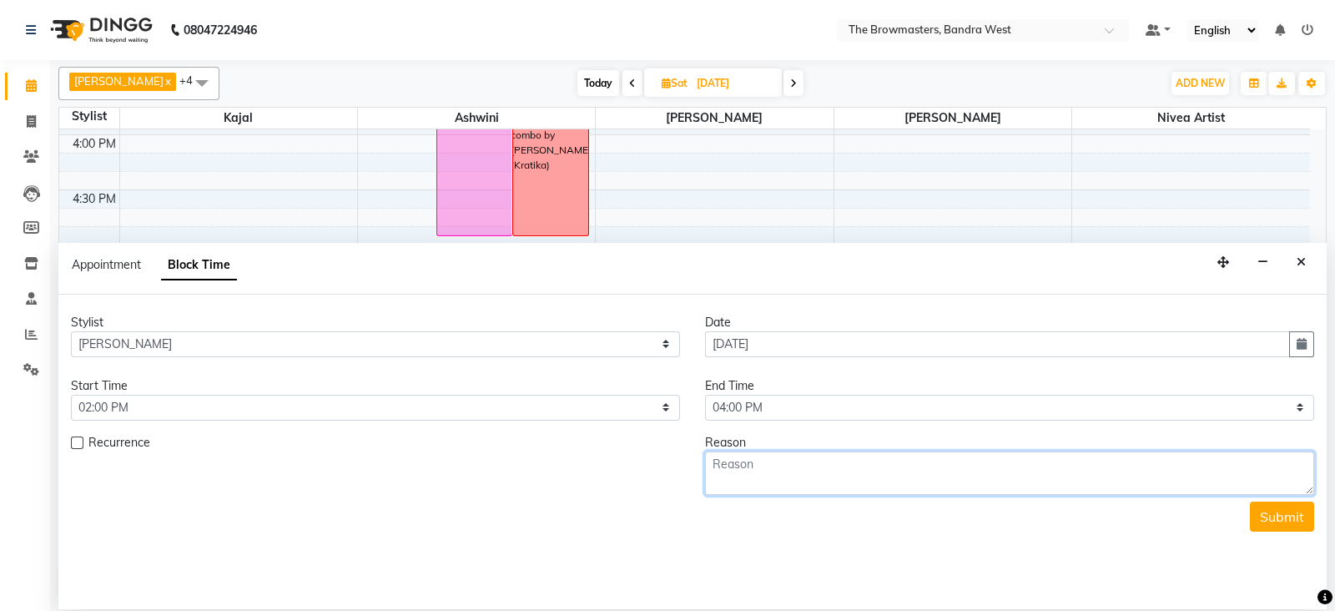
click at [747, 460] on textarea at bounding box center [1009, 473] width 609 height 43
type textarea "[PERSON_NAME]: 2nd sess machine strokes kajal"
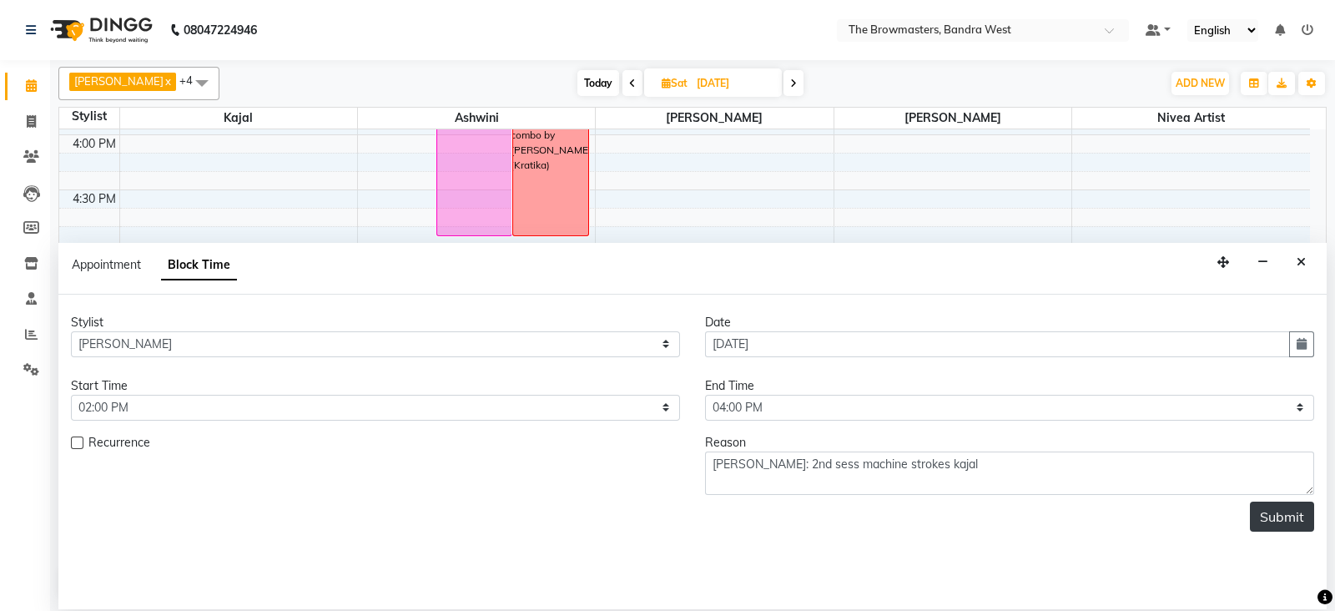
click at [1290, 507] on button "Submit" at bounding box center [1282, 517] width 64 height 30
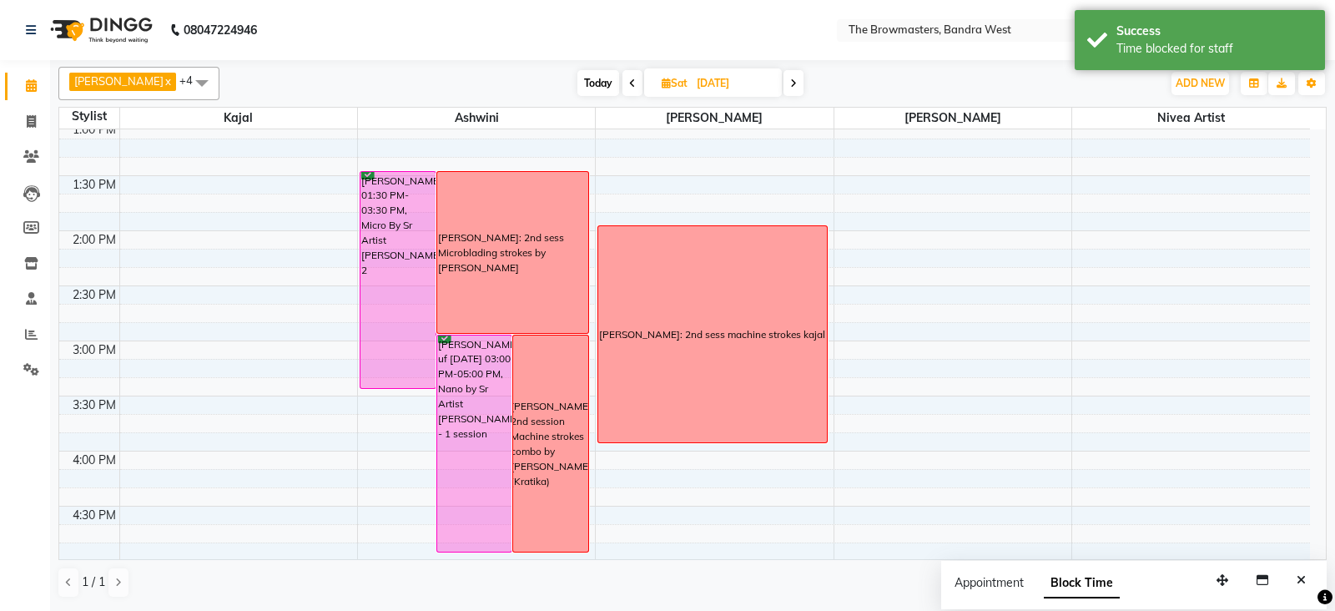
scroll to position [558, 0]
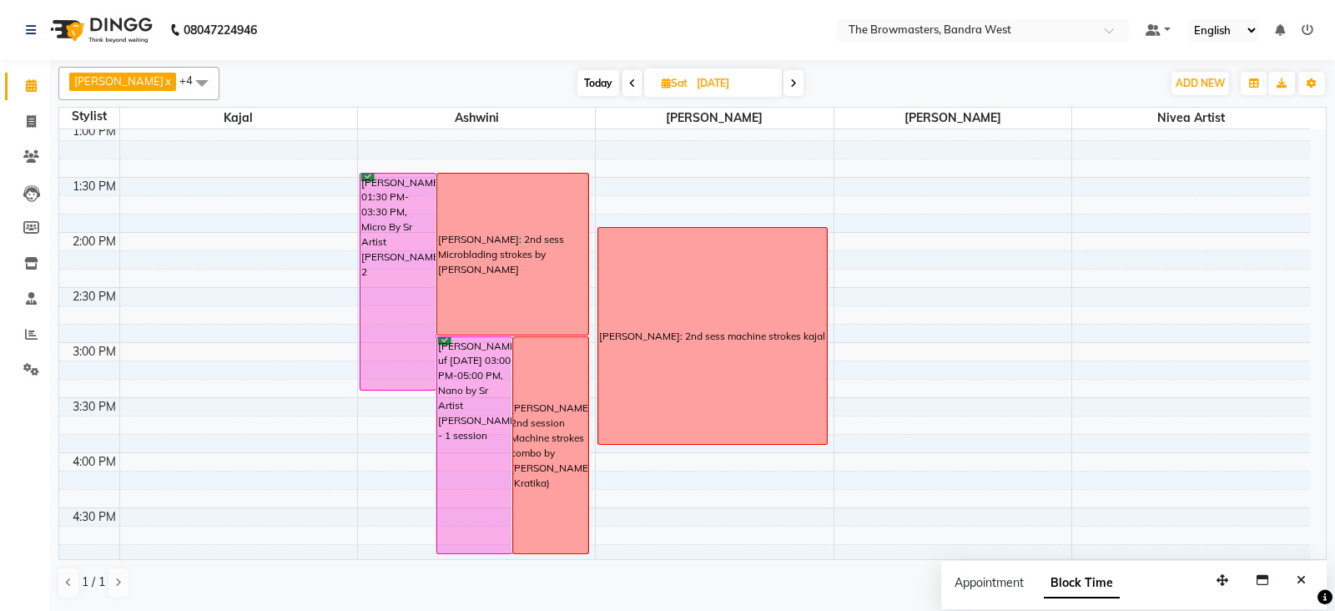
click at [670, 78] on icon at bounding box center [666, 83] width 9 height 11
select select "10"
select select "2025"
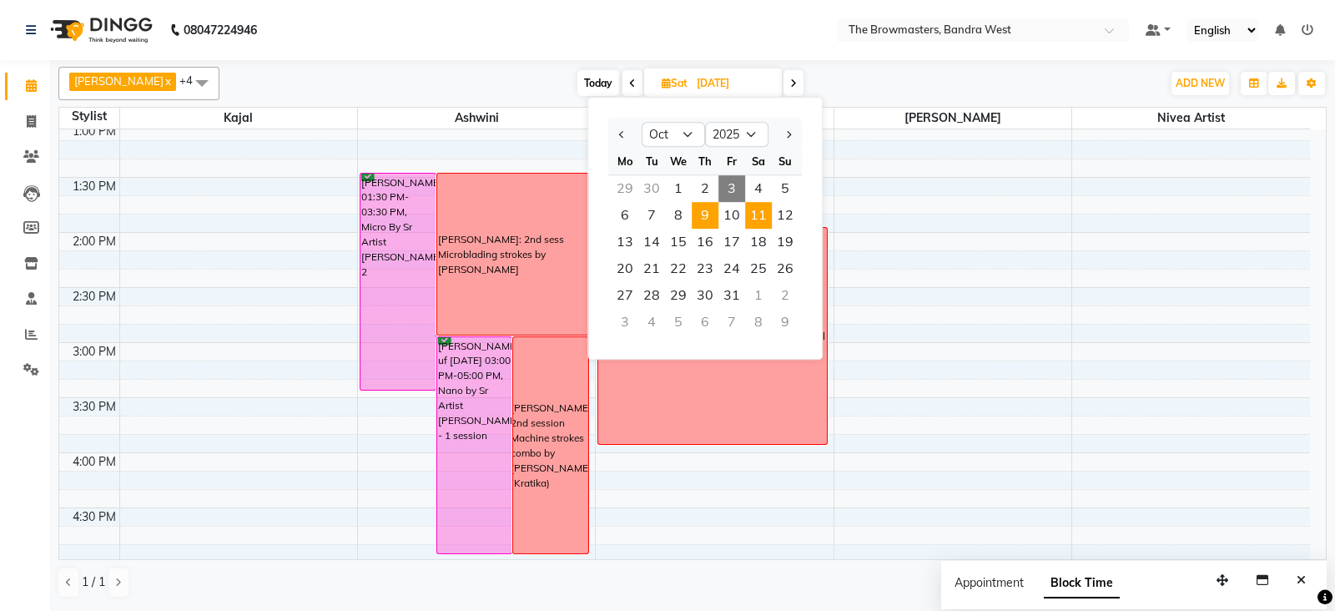
click at [711, 213] on span "9" at bounding box center [705, 215] width 27 height 27
type input "[DATE]"
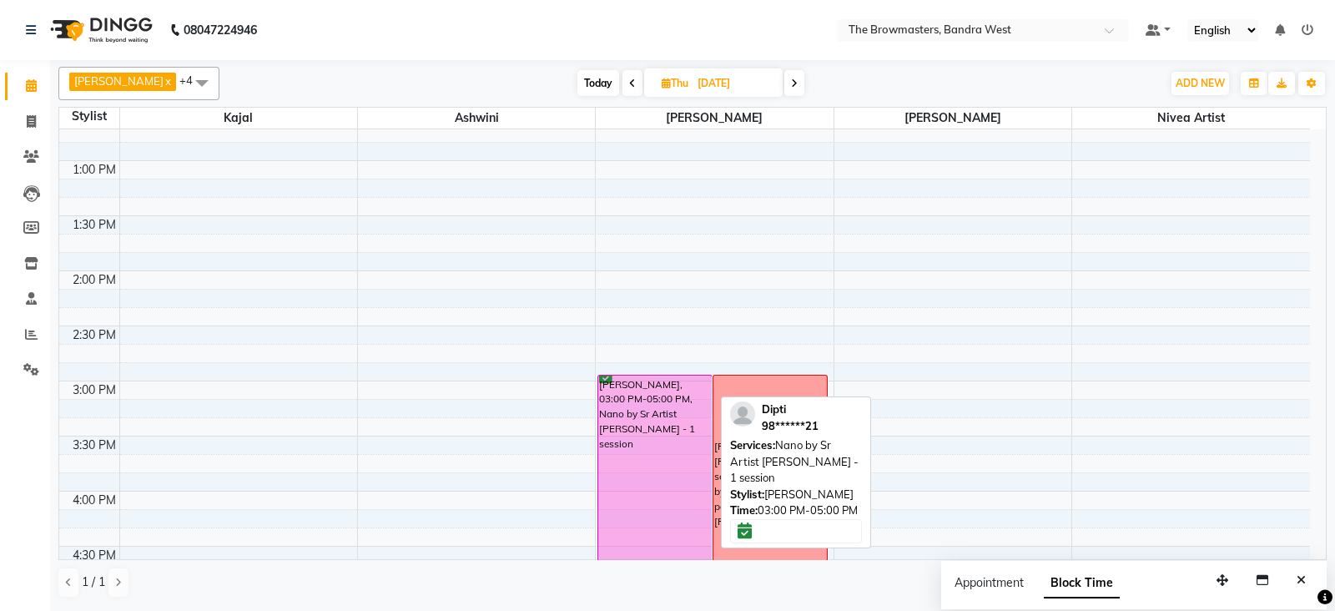
scroll to position [517, 0]
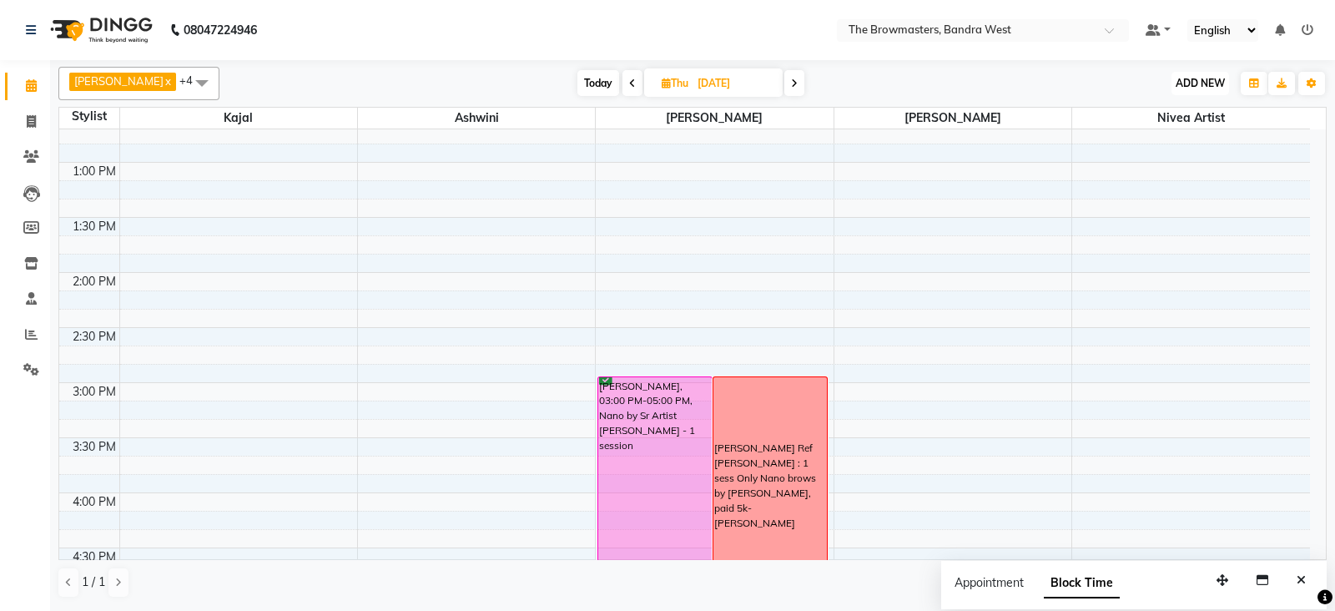
click at [1210, 77] on span "ADD NEW" at bounding box center [1200, 83] width 49 height 13
click at [1193, 110] on button "Add Appointment" at bounding box center [1163, 115] width 132 height 22
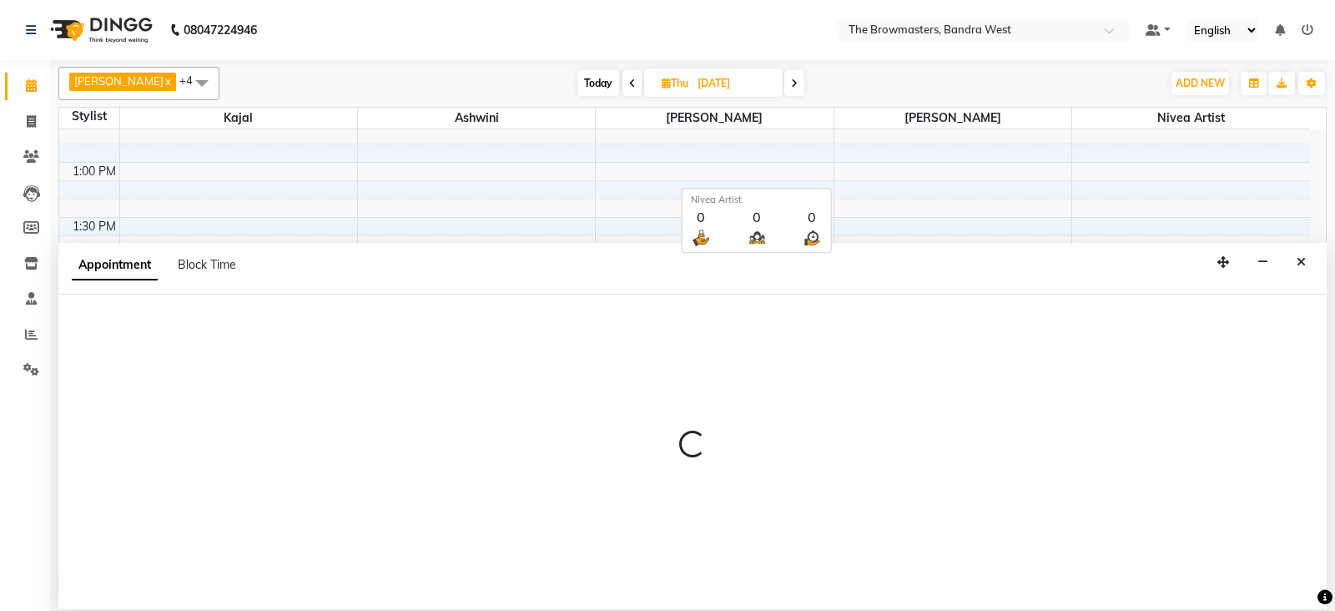
select select "tentative"
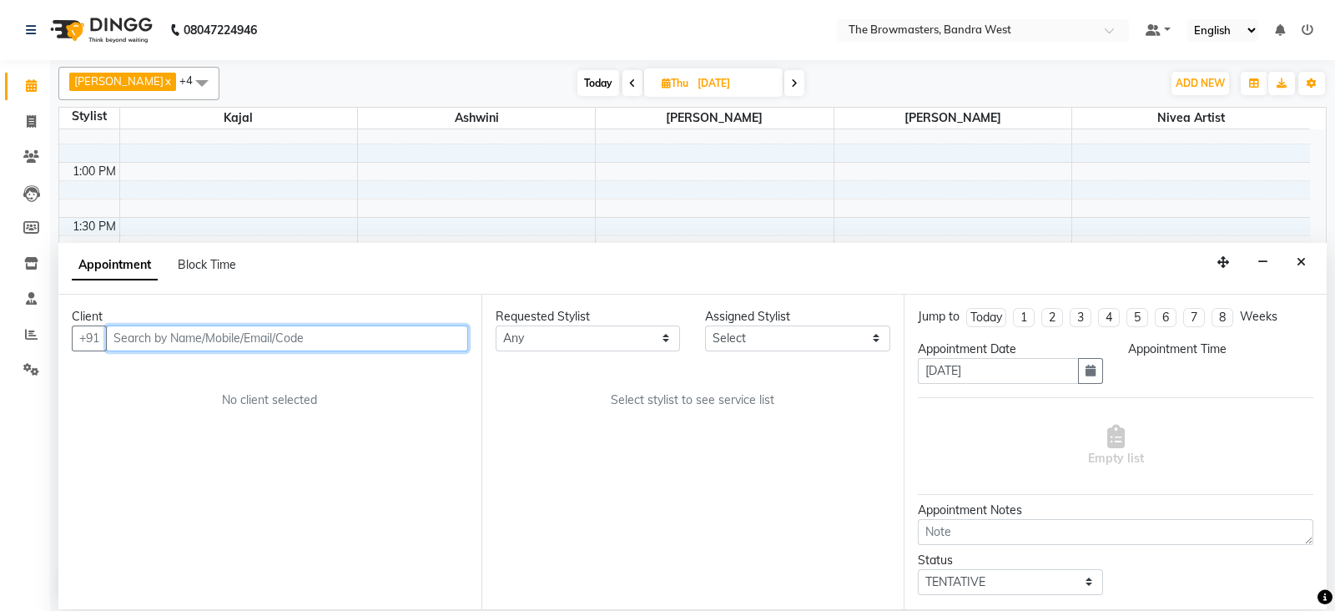
select select "540"
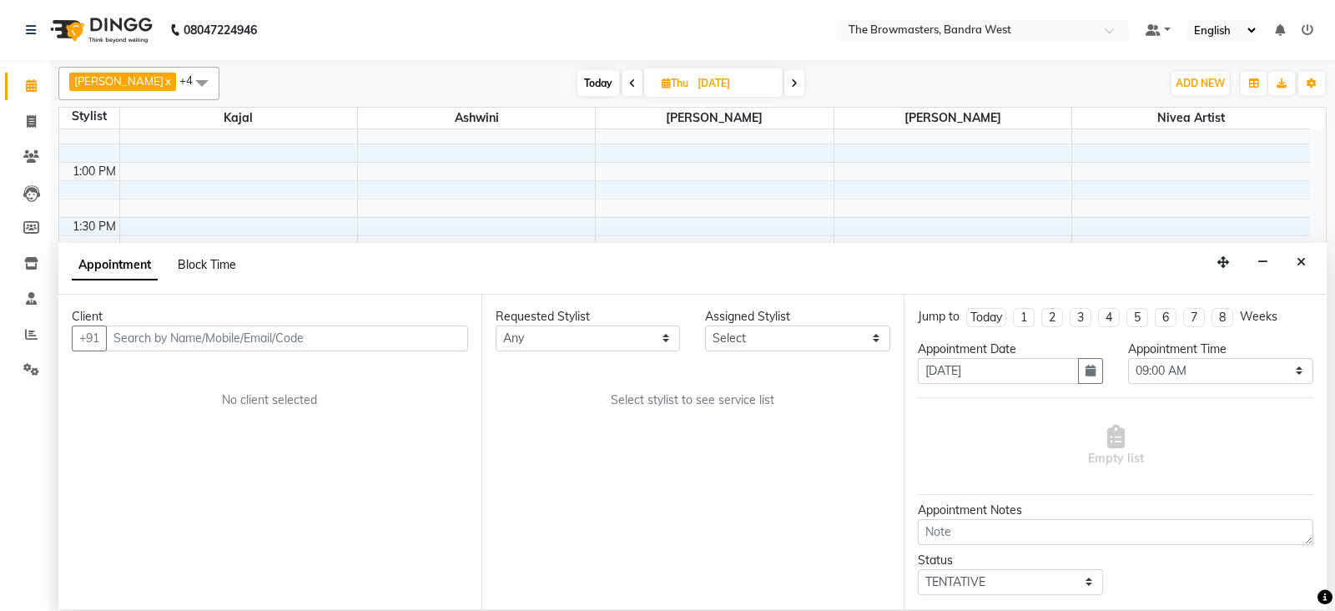
click at [225, 262] on span "Block Time" at bounding box center [207, 264] width 58 height 15
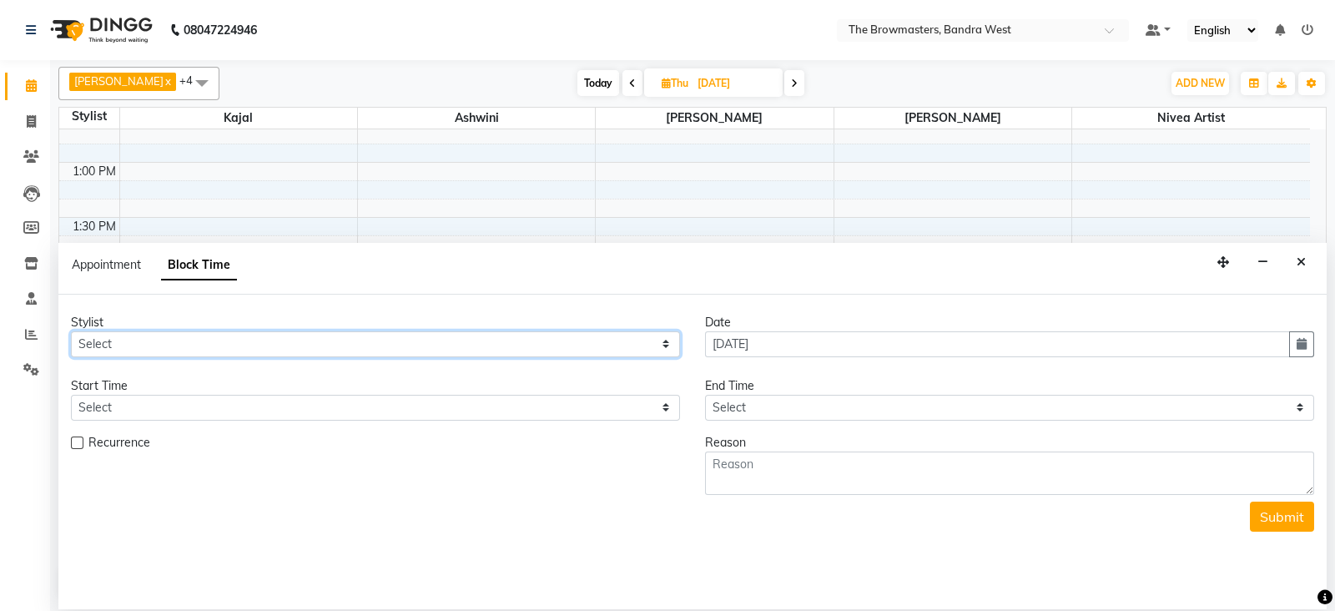
click at [161, 341] on select "Select Ashmeey Singghai Ashwini [PERSON_NAME] Jyoti Kajal [PERSON_NAME] [PERSON…" at bounding box center [375, 344] width 609 height 26
select select "64306"
click at [71, 331] on select "Select Ashmeey Singghai Ashwini [PERSON_NAME] Jyoti Kajal [PERSON_NAME] [PERSON…" at bounding box center [375, 344] width 609 height 26
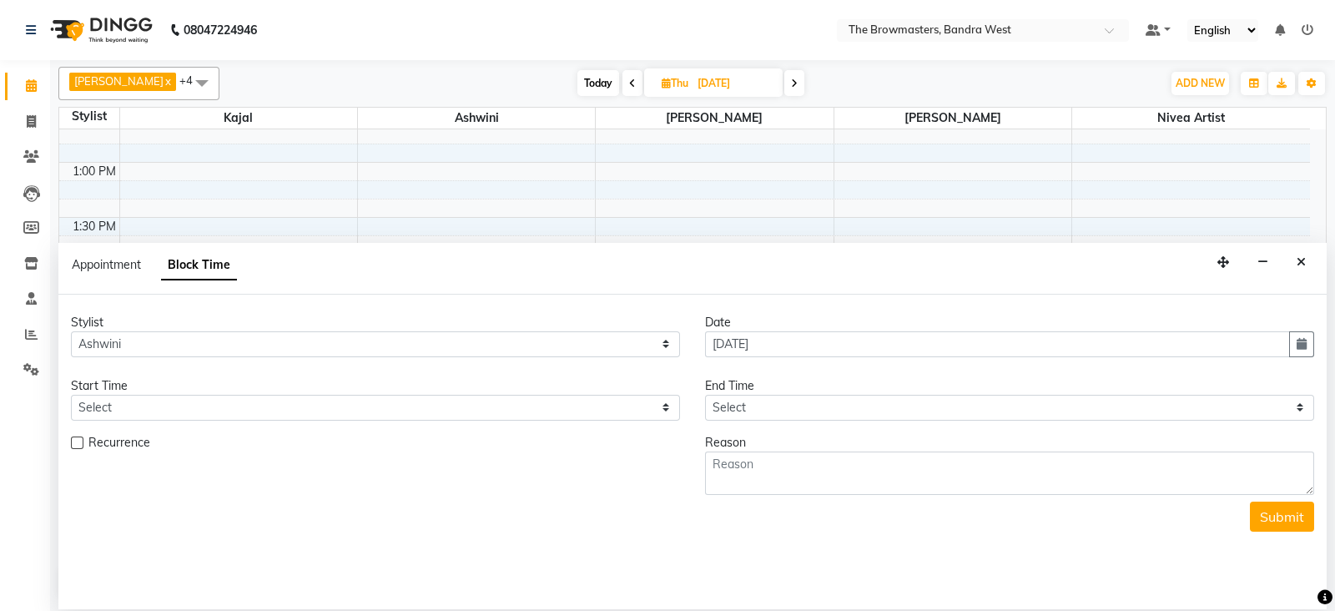
click at [155, 421] on form "Stylist Select Ashmeey Singghai Ashwini [PERSON_NAME] Jyoti Kajal [PERSON_NAME]…" at bounding box center [693, 423] width 1244 height 218
click at [176, 406] on select "Select" at bounding box center [375, 408] width 609 height 26
click at [1300, 260] on icon "Close" at bounding box center [1301, 262] width 9 height 12
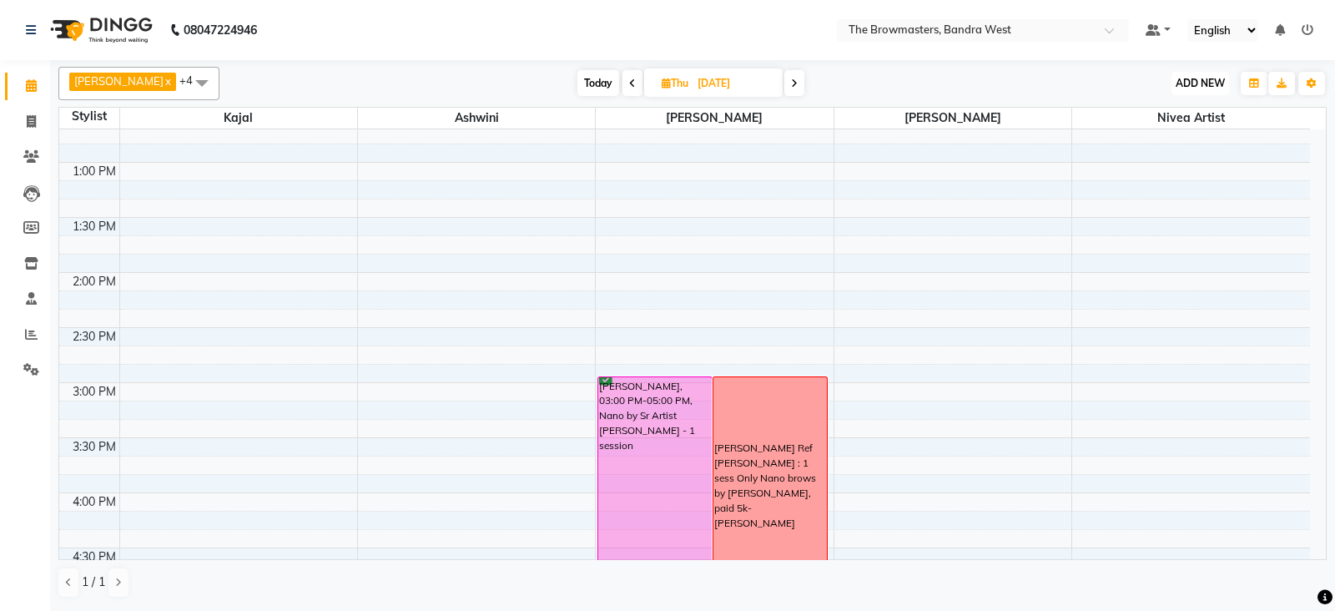
click at [1207, 75] on button "ADD NEW Toggle Dropdown" at bounding box center [1201, 83] width 58 height 23
click at [1190, 108] on button "Add Appointment" at bounding box center [1163, 115] width 132 height 22
select select "tentative"
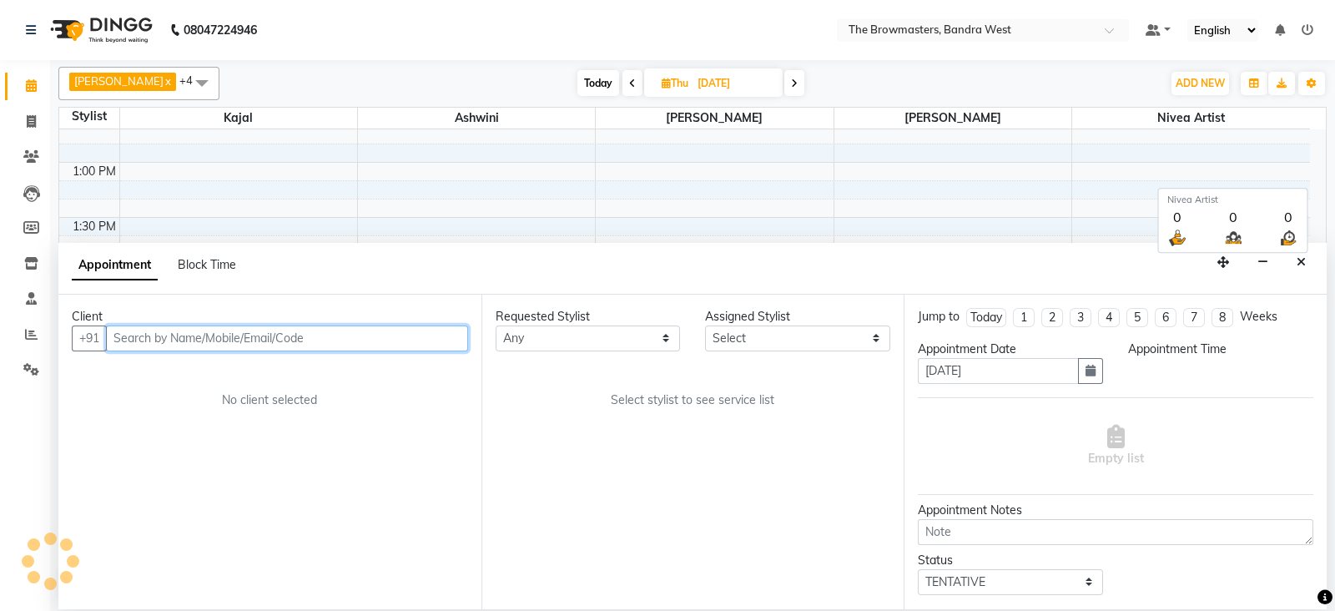
select select "540"
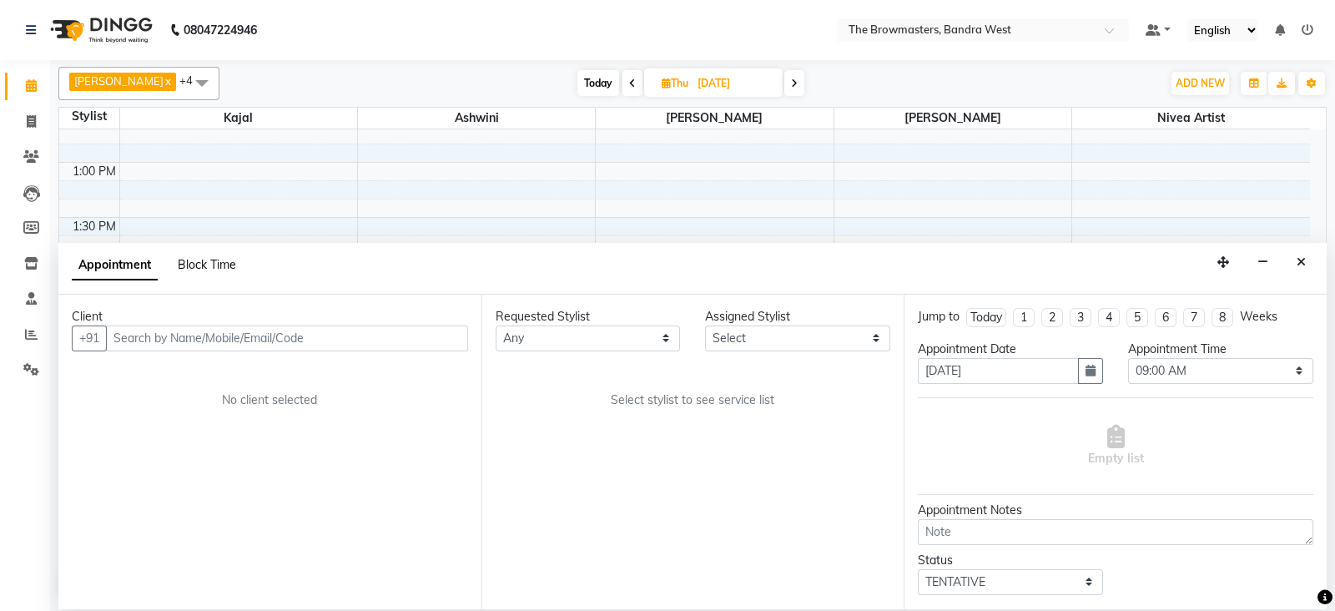
click at [217, 260] on span "Block Time" at bounding box center [207, 264] width 58 height 15
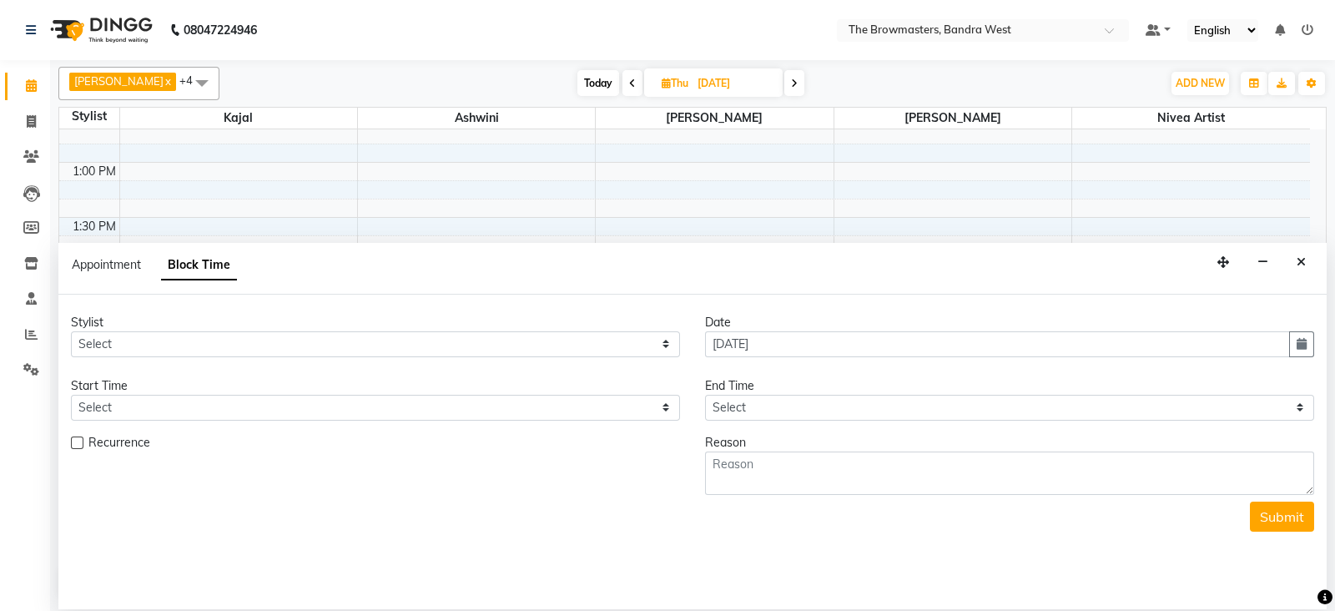
scroll to position [875, 0]
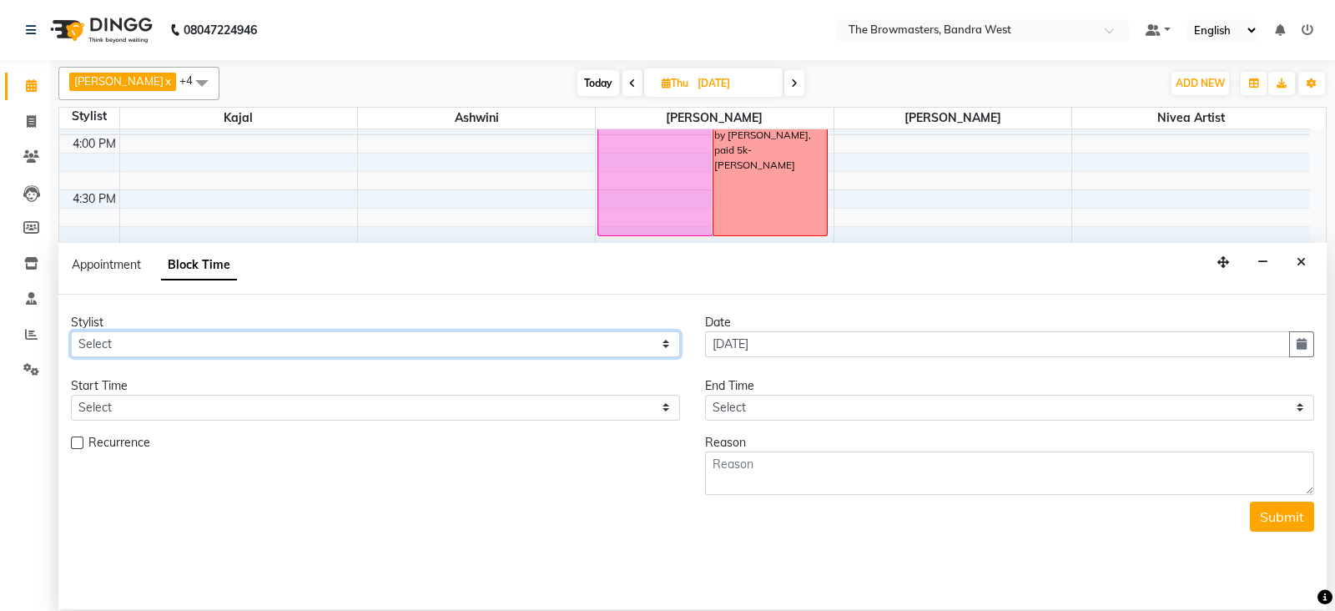
click at [138, 348] on select "Select Ashmeey Singghai Ashwini [PERSON_NAME] Jyoti Kajal [PERSON_NAME] [PERSON…" at bounding box center [375, 344] width 609 height 26
select select "64306"
click at [71, 331] on select "Select Ashmeey Singghai Ashwini [PERSON_NAME] Jyoti Kajal [PERSON_NAME] [PERSON…" at bounding box center [375, 344] width 609 height 26
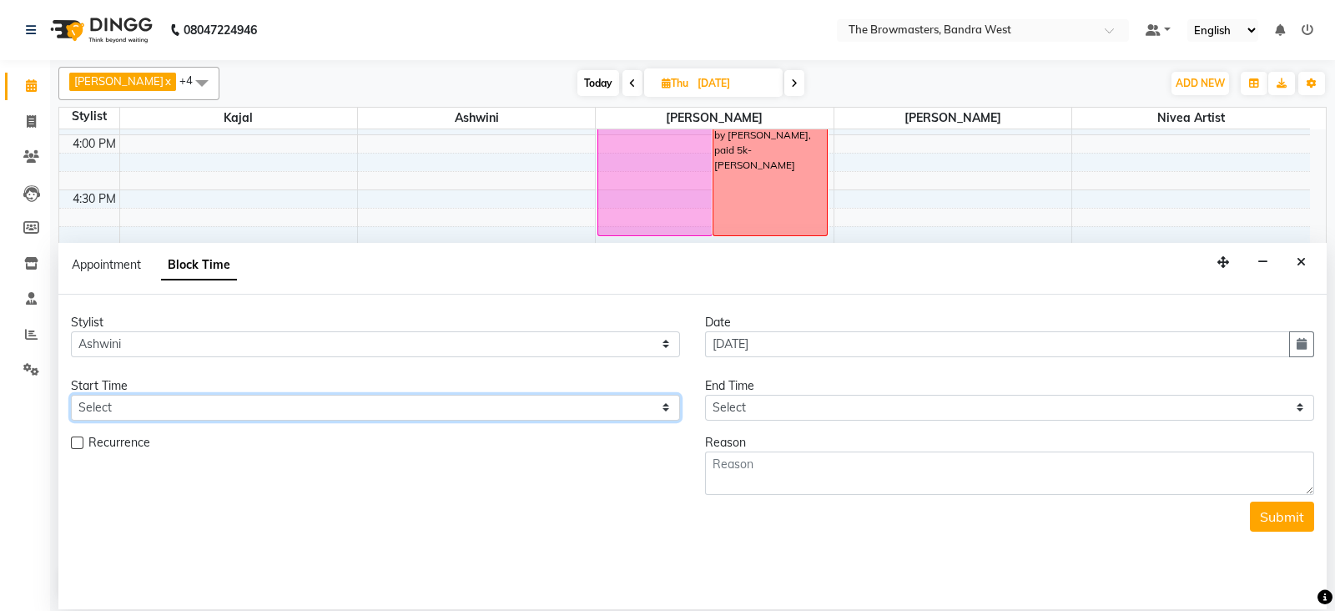
click at [133, 399] on select "Select 09:00 AM 09:15 AM 09:30 AM 09:45 AM 10:00 AM 10:15 AM 10:30 AM 10:45 AM …" at bounding box center [375, 408] width 609 height 26
select select "870"
click at [71, 395] on select "Select 09:00 AM 09:15 AM 09:30 AM 09:45 AM 10:00 AM 10:15 AM 10:30 AM 10:45 AM …" at bounding box center [375, 408] width 609 height 26
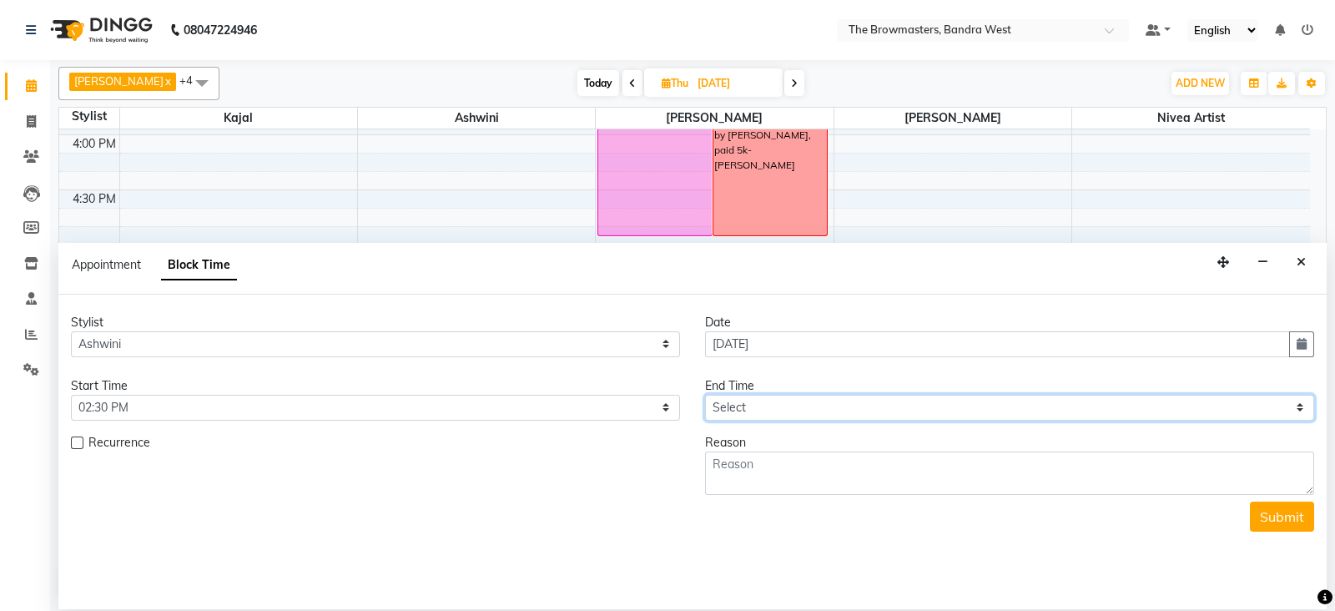
click at [777, 410] on select "Select 09:00 AM 09:15 AM 09:30 AM 09:45 AM 10:00 AM 10:15 AM 10:30 AM 10:45 AM …" at bounding box center [1009, 408] width 609 height 26
select select "990"
click at [705, 395] on select "Select 09:00 AM 09:15 AM 09:30 AM 09:45 AM 10:00 AM 10:15 AM 10:30 AM 10:45 AM …" at bounding box center [1009, 408] width 609 height 26
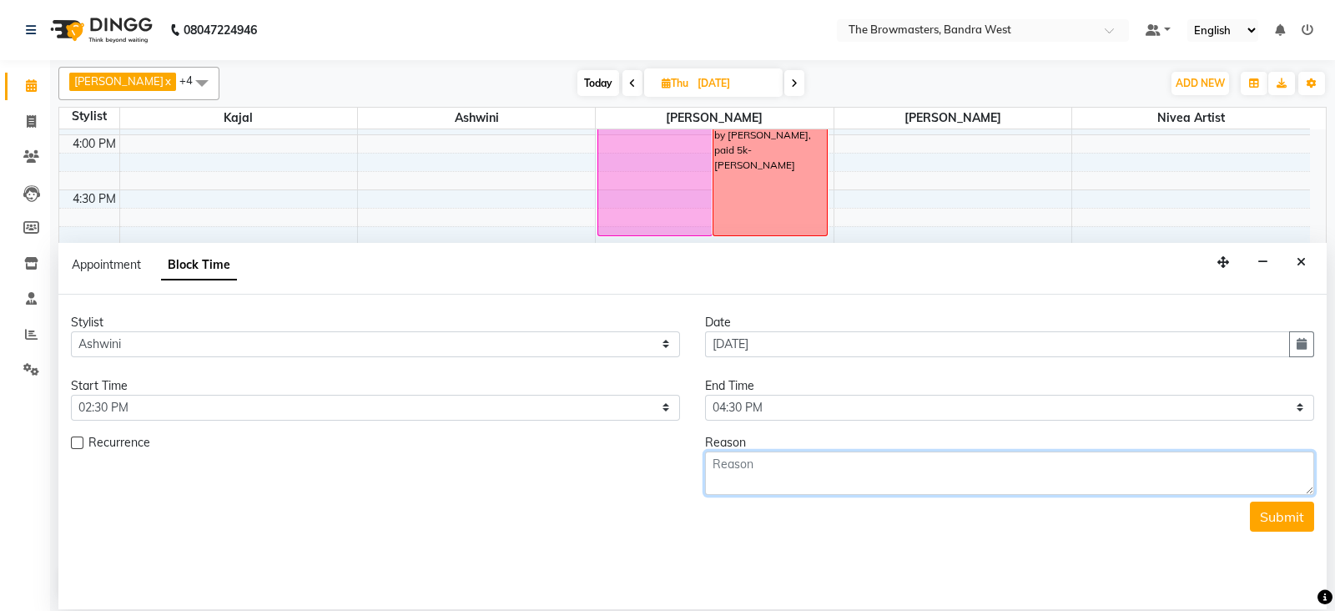
click at [776, 476] on textarea at bounding box center [1009, 473] width 609 height 43
type textarea "sadia mom: 2nd session [PERSON_NAME]"
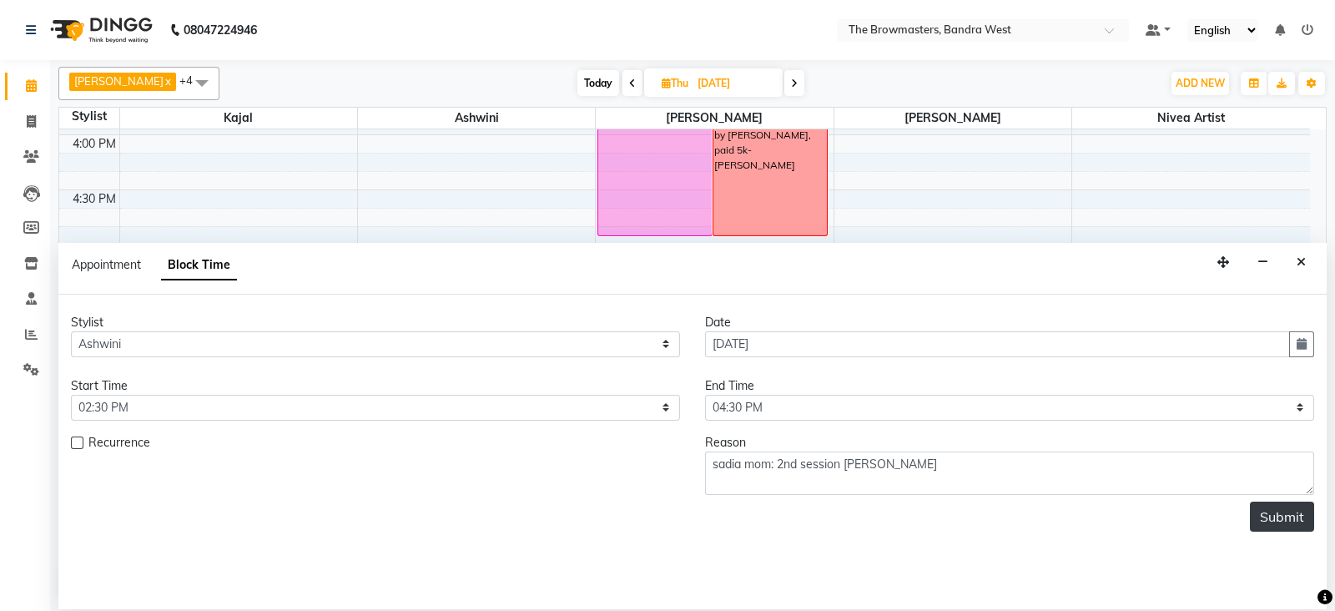
click at [1294, 515] on button "Submit" at bounding box center [1282, 517] width 64 height 30
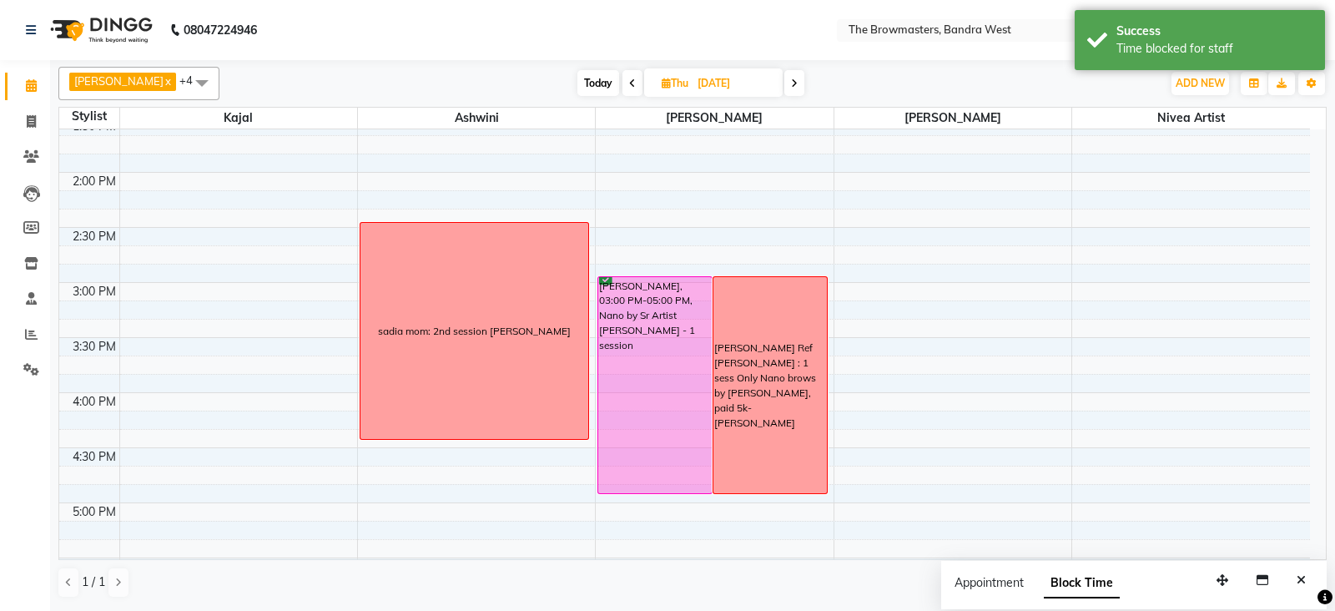
scroll to position [614, 0]
